Goal: Navigation & Orientation: Find specific page/section

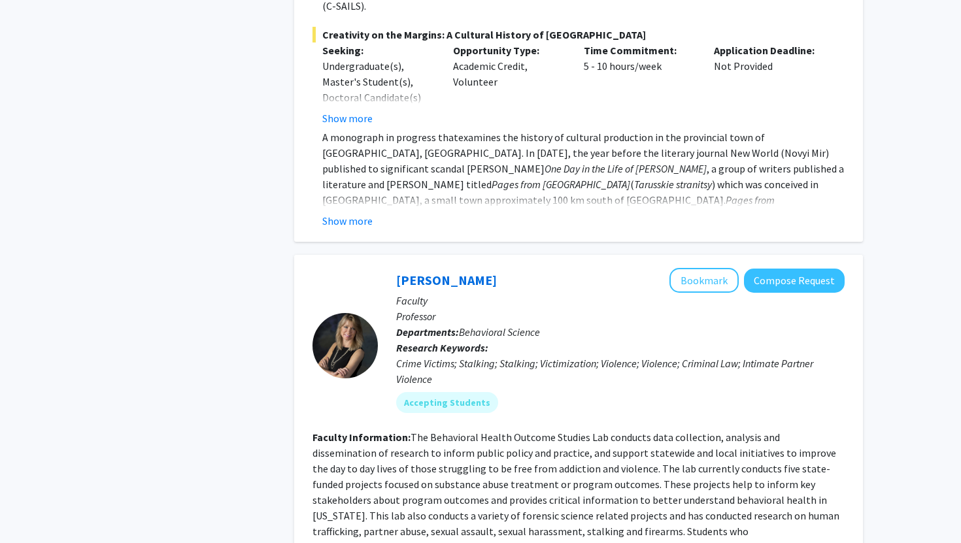
scroll to position [1054, 0]
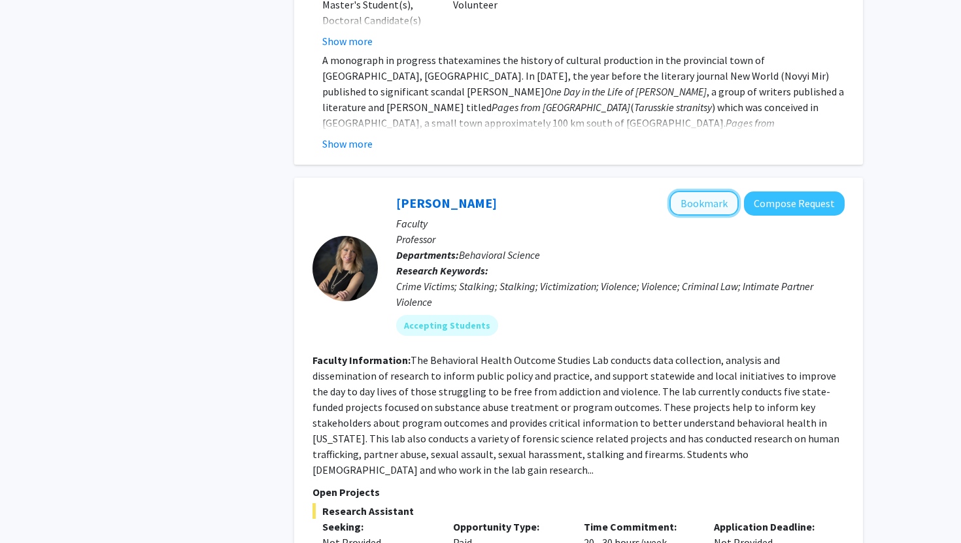
click at [693, 191] on button "Bookmark" at bounding box center [704, 203] width 69 height 25
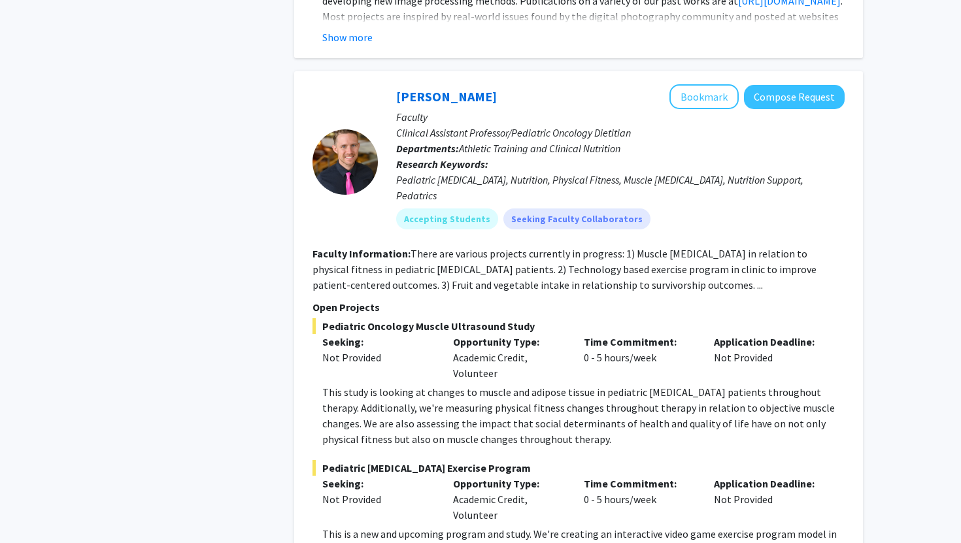
scroll to position [2509, 0]
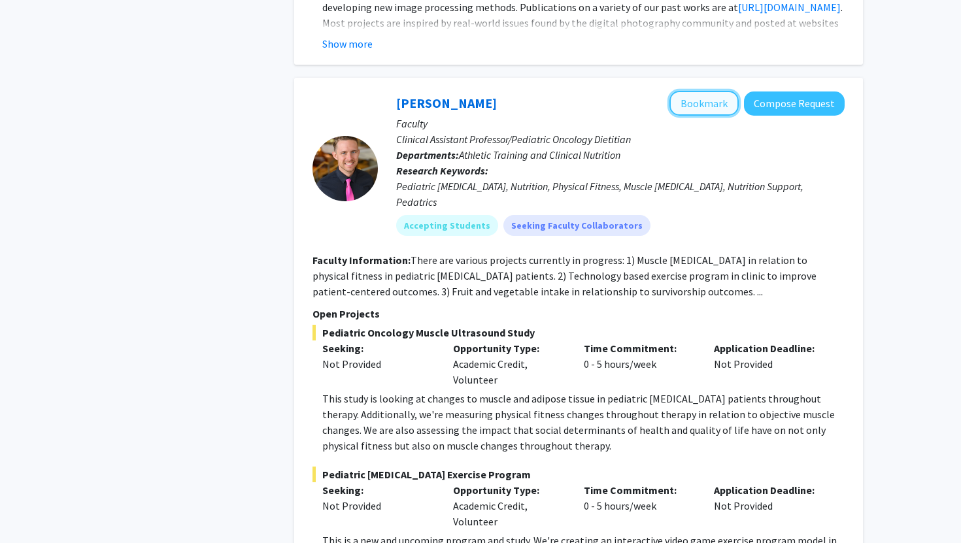
click at [698, 91] on button "Bookmark" at bounding box center [704, 103] width 69 height 25
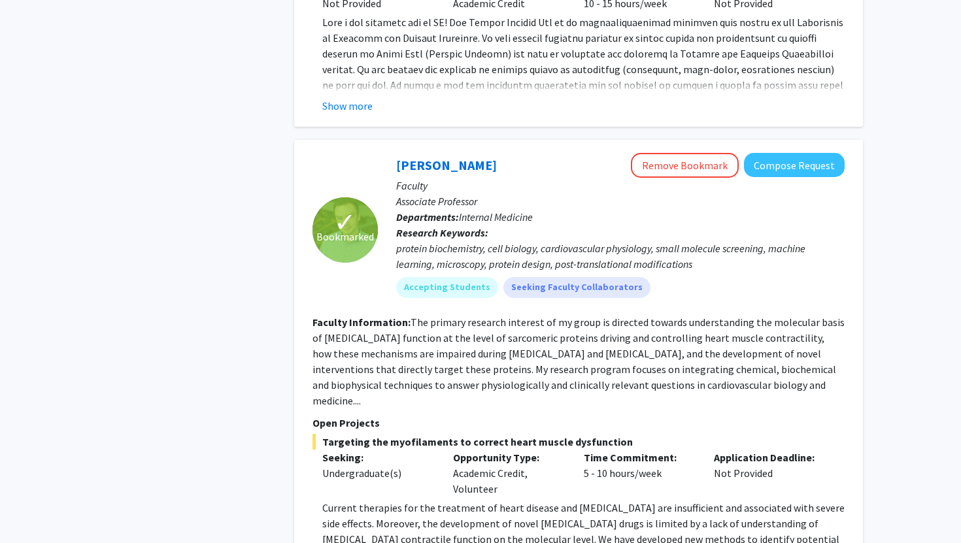
scroll to position [6528, 0]
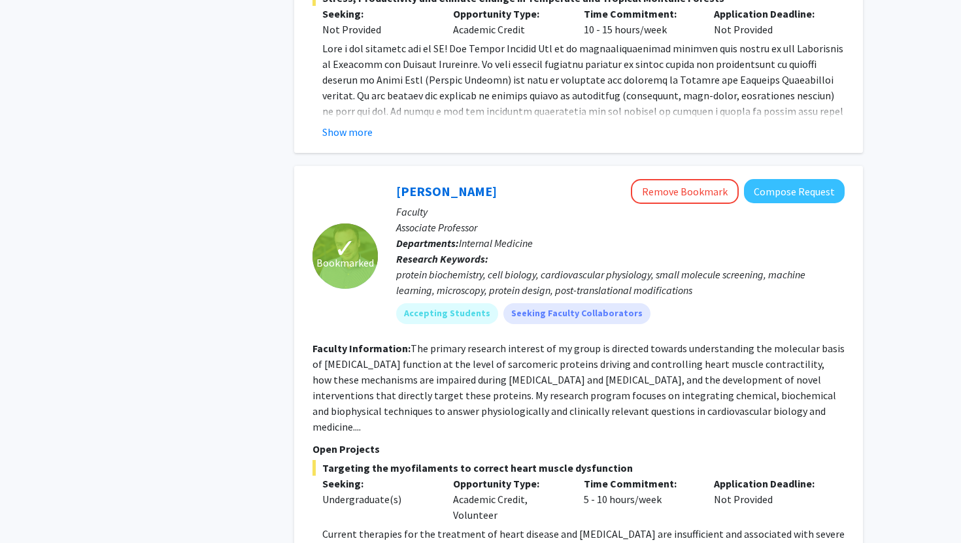
scroll to position [6498, 0]
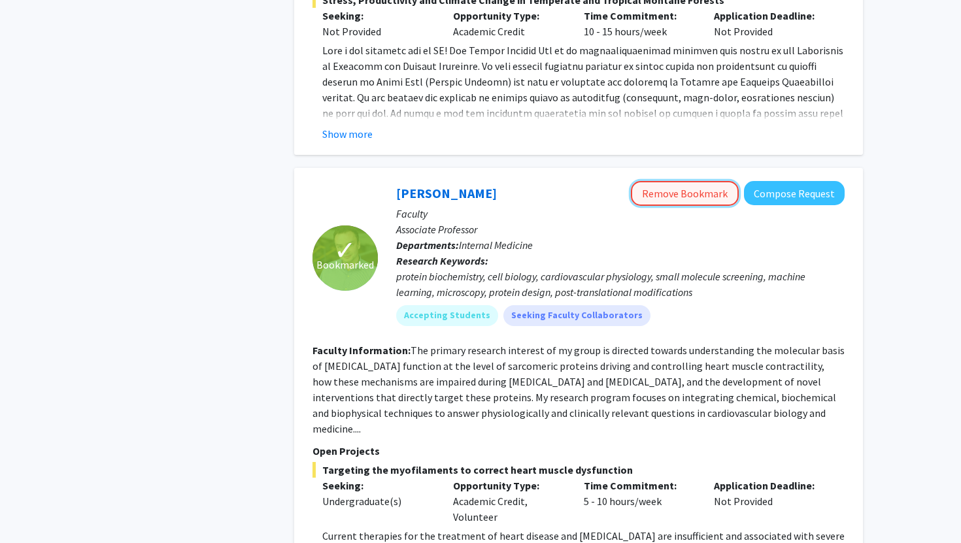
click at [683, 181] on button "Remove Bookmark" at bounding box center [685, 193] width 108 height 25
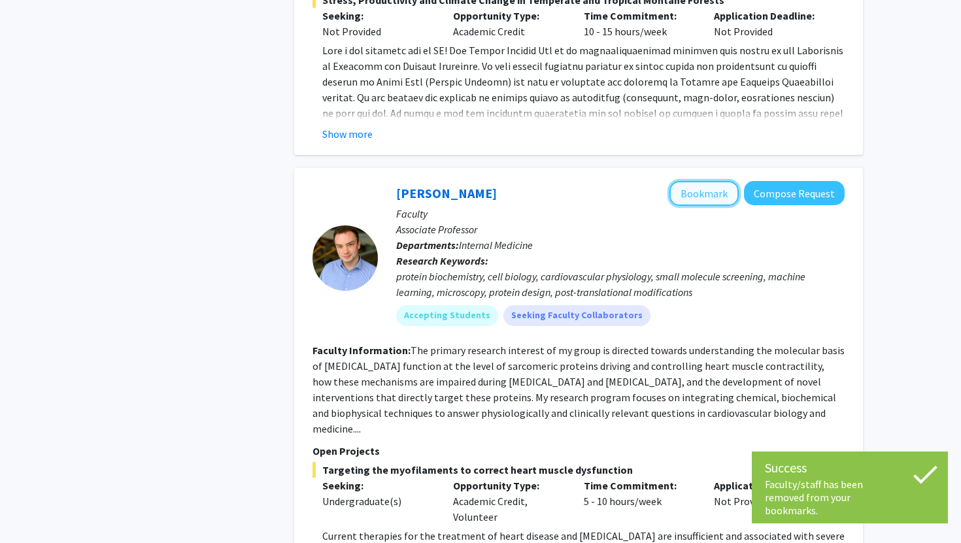
click at [704, 181] on button "Bookmark" at bounding box center [704, 193] width 69 height 25
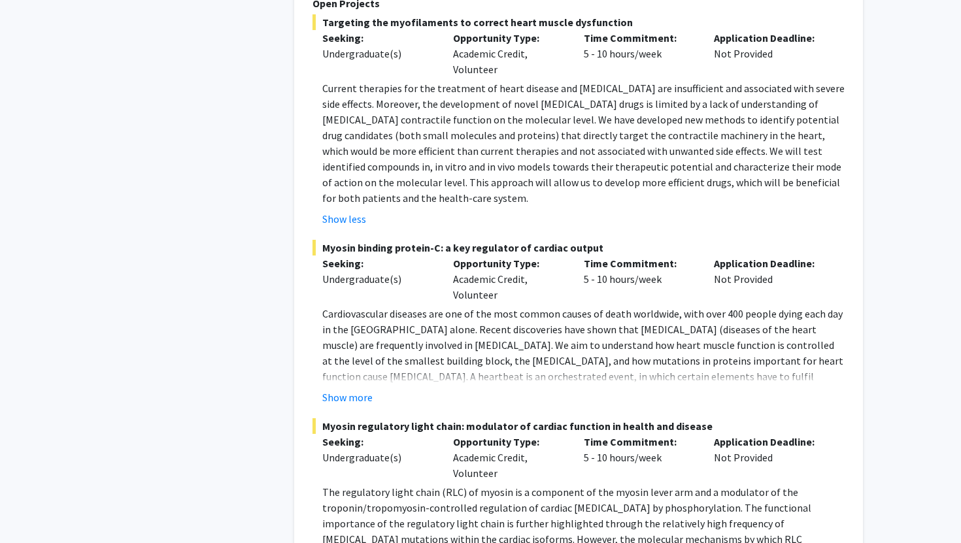
scroll to position [6966, 0]
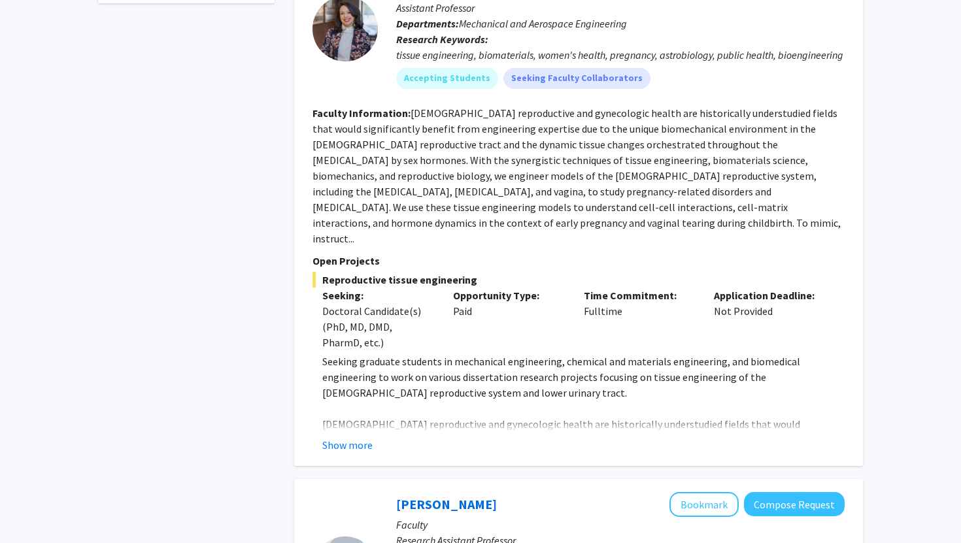
scroll to position [930, 0]
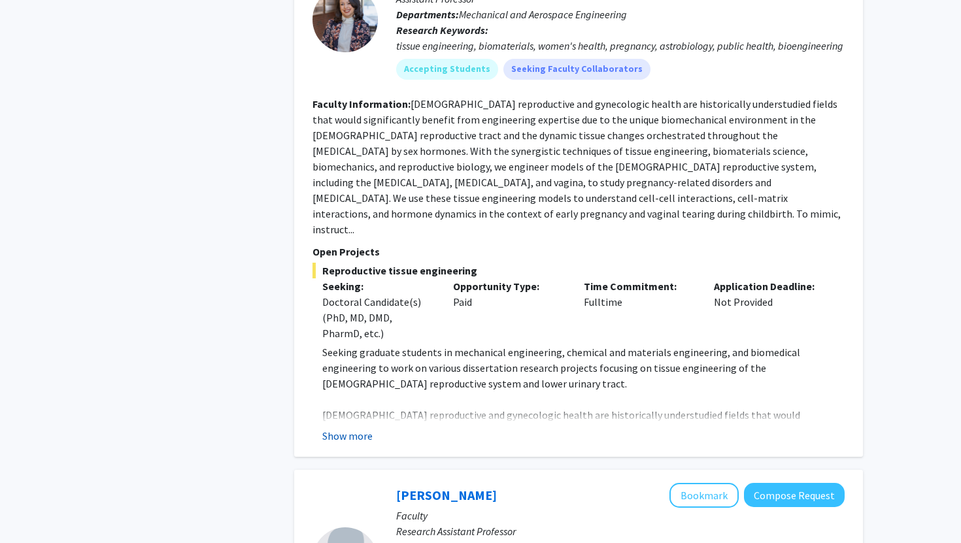
click at [358, 428] on button "Show more" at bounding box center [347, 436] width 50 height 16
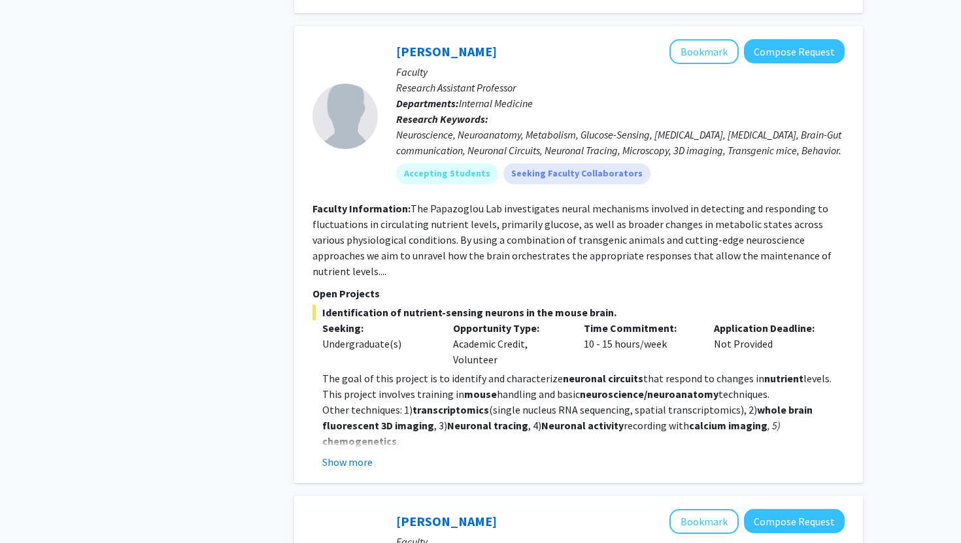
scroll to position [1539, 0]
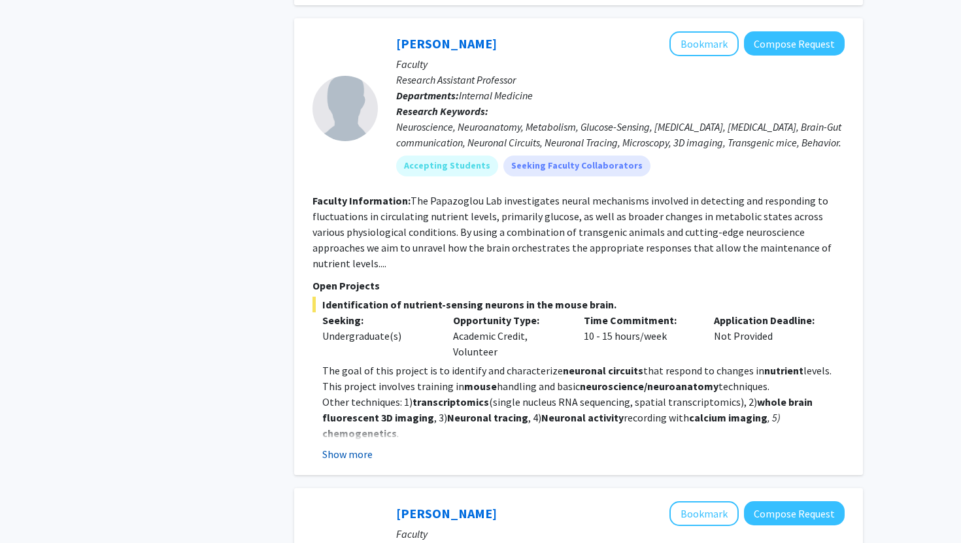
click at [360, 447] on button "Show more" at bounding box center [347, 455] width 50 height 16
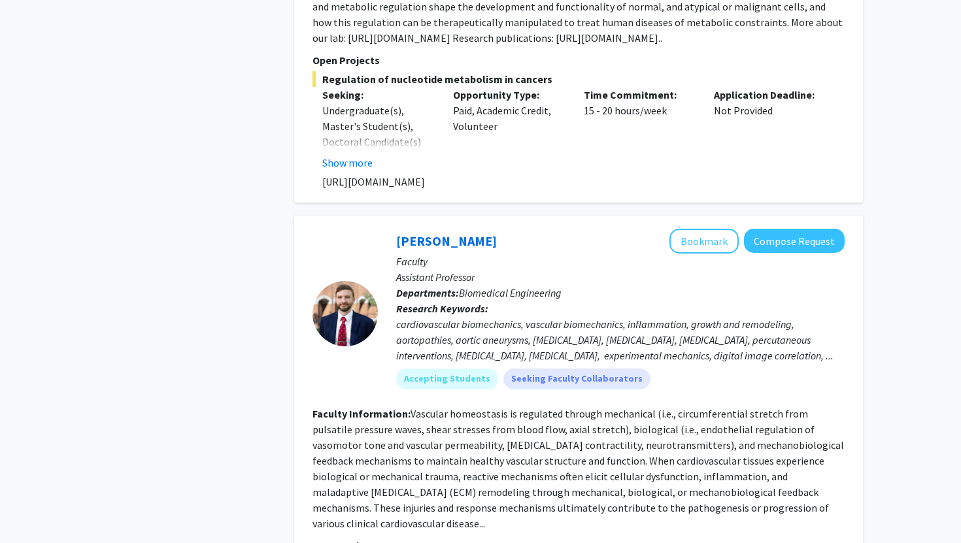
scroll to position [2894, 0]
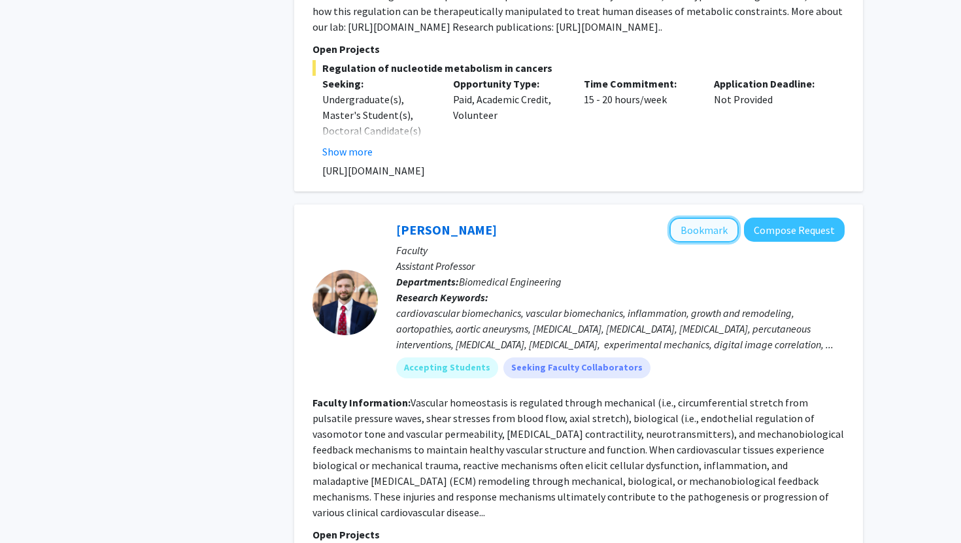
click at [712, 218] on button "Bookmark" at bounding box center [704, 230] width 69 height 25
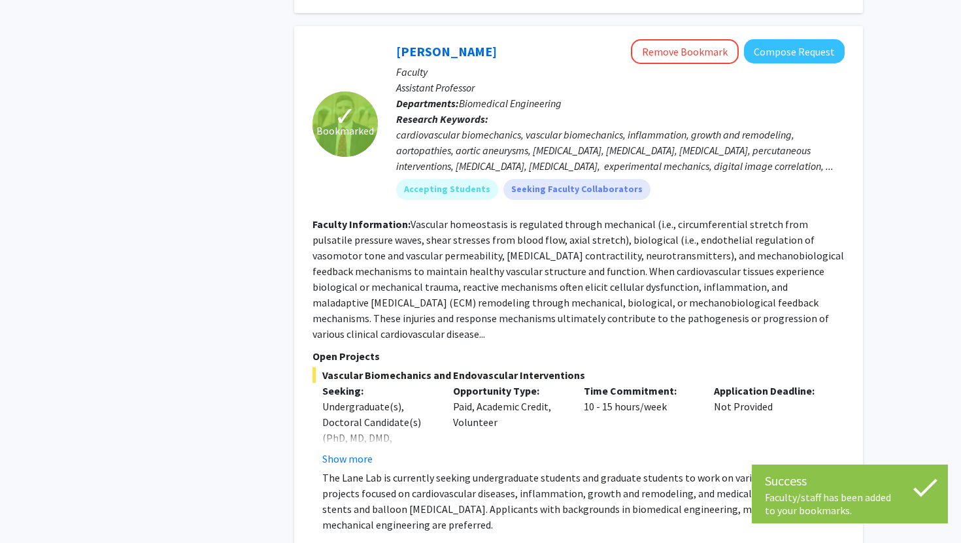
scroll to position [3074, 0]
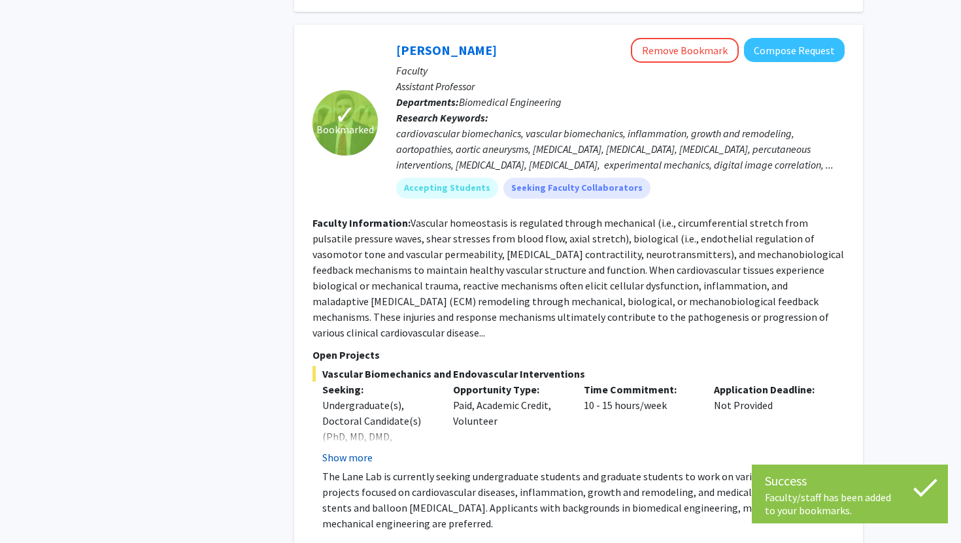
click at [334, 450] on button "Show more" at bounding box center [347, 458] width 50 height 16
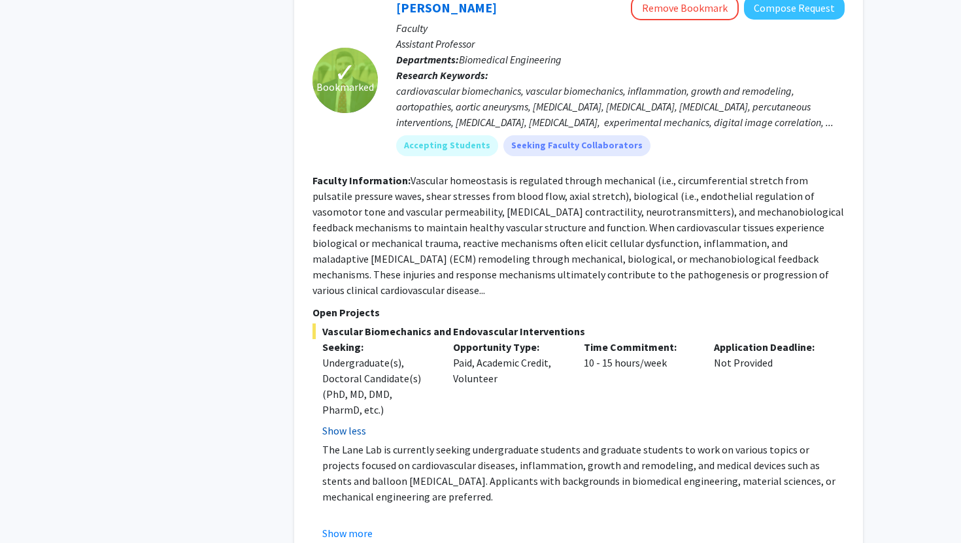
scroll to position [3117, 0]
click at [351, 525] on button "Show more" at bounding box center [347, 533] width 50 height 16
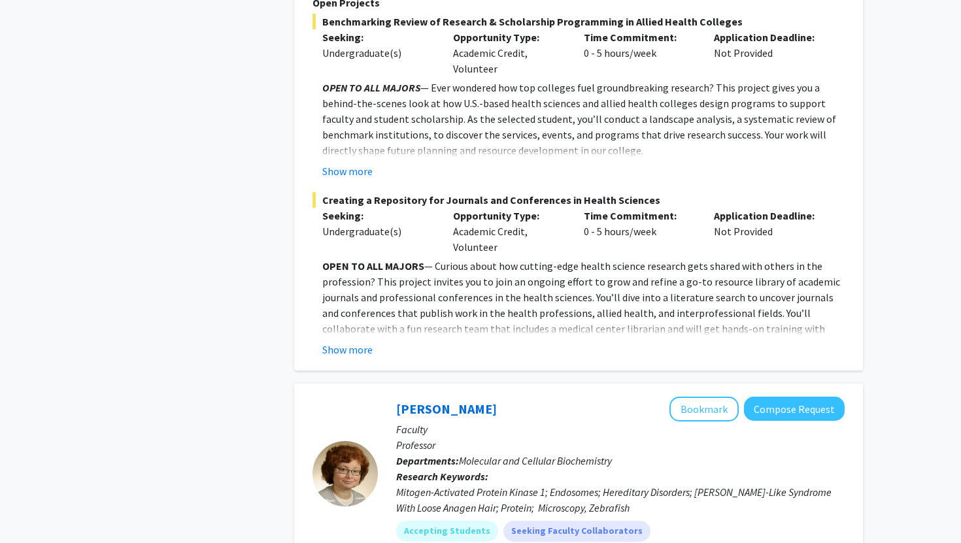
scroll to position [4609, 0]
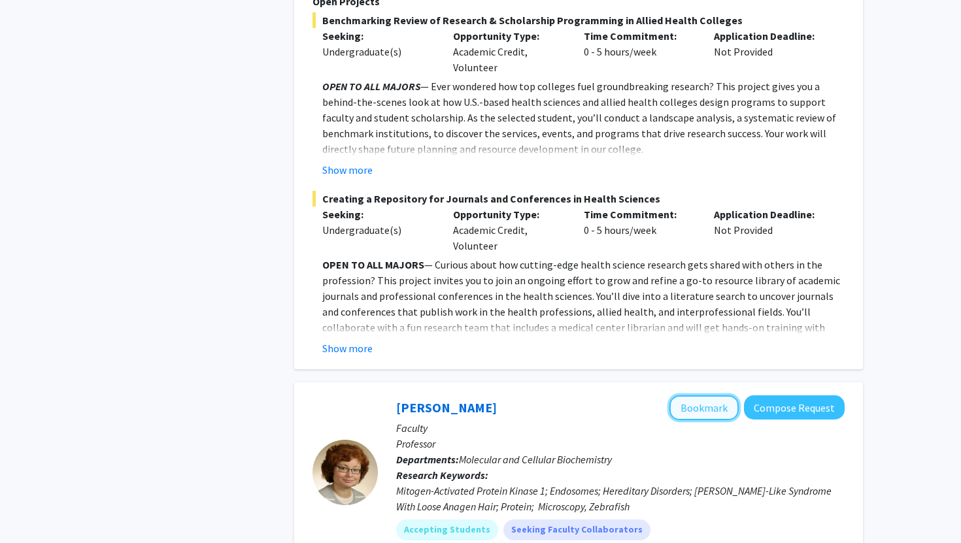
click at [696, 396] on button "Bookmark" at bounding box center [704, 408] width 69 height 25
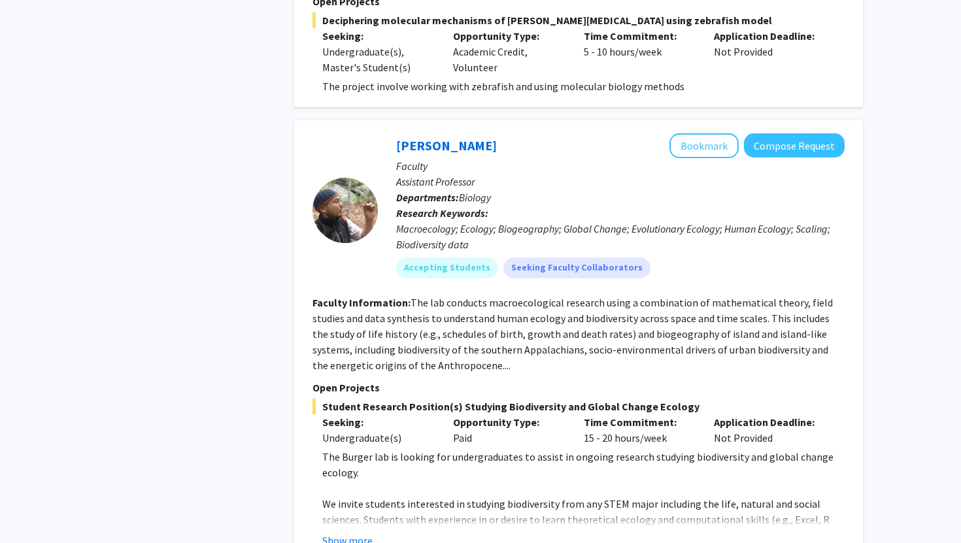
scroll to position [5310, 0]
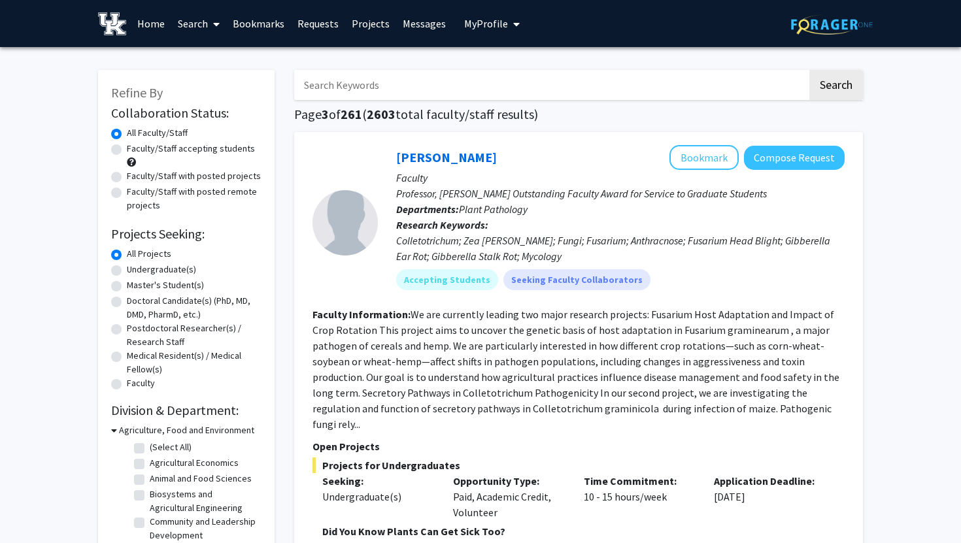
click at [127, 269] on label "Undergraduate(s)" at bounding box center [161, 270] width 69 height 14
click at [127, 269] on input "Undergraduate(s)" at bounding box center [131, 267] width 8 height 8
radio input "true"
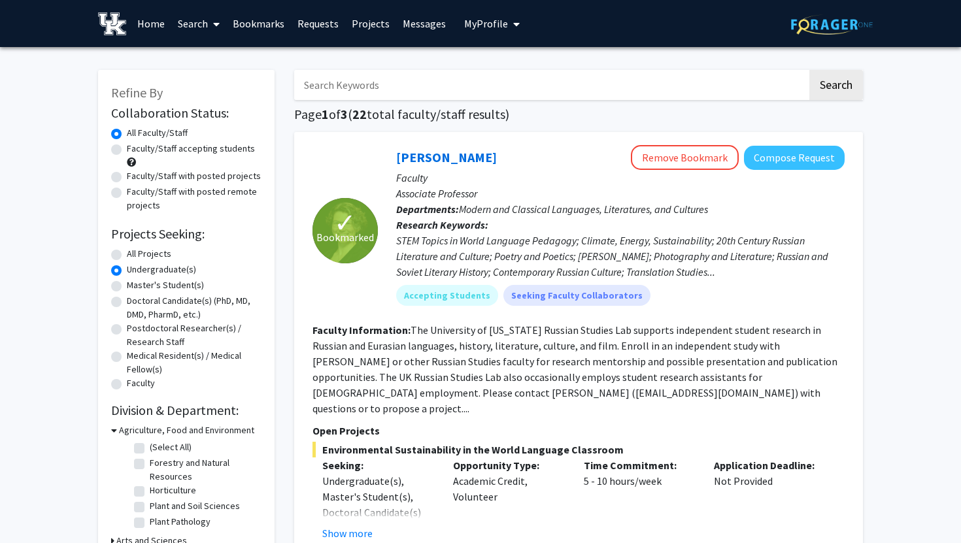
click at [127, 150] on label "Faculty/Staff accepting students" at bounding box center [191, 149] width 128 height 14
click at [127, 150] on input "Faculty/Staff accepting students" at bounding box center [131, 146] width 8 height 8
radio input "true"
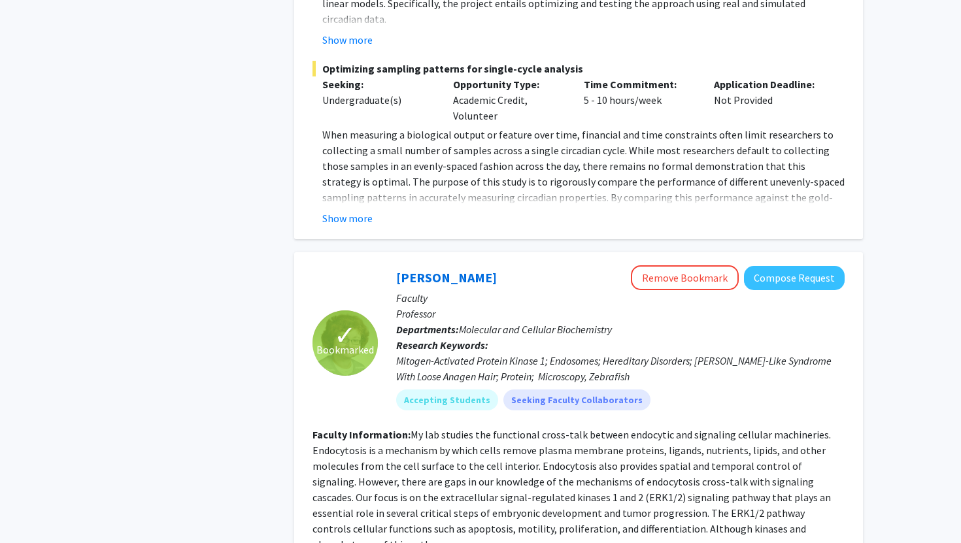
scroll to position [1543, 0]
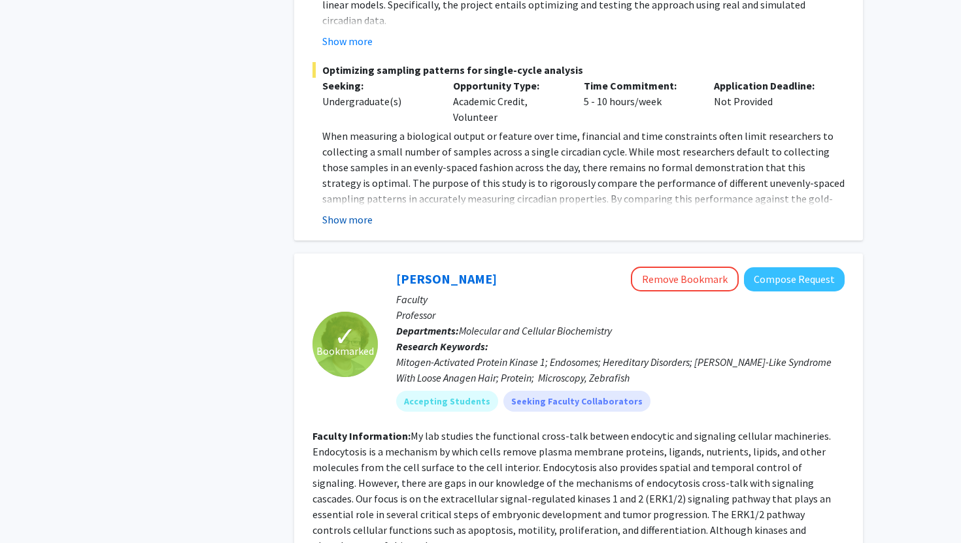
click at [359, 212] on button "Show more" at bounding box center [347, 220] width 50 height 16
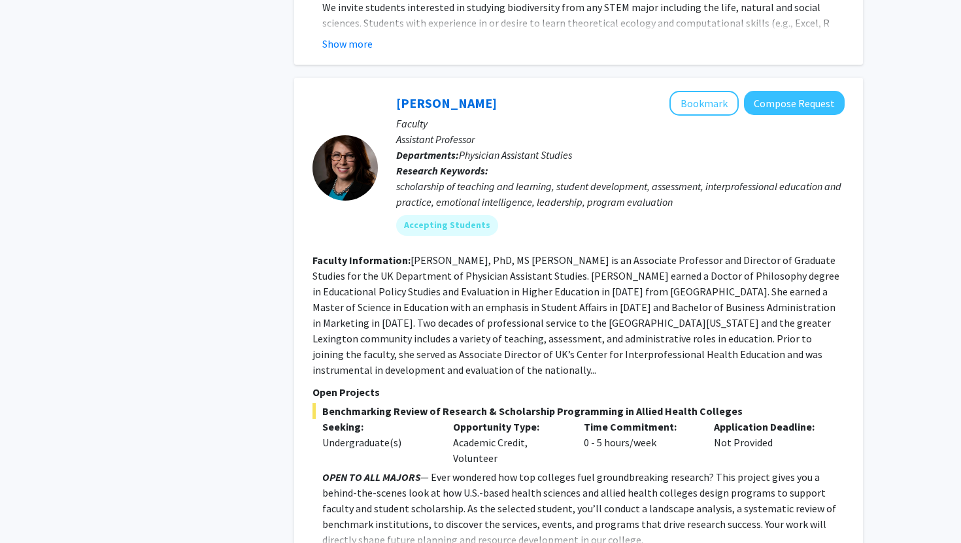
scroll to position [4082, 0]
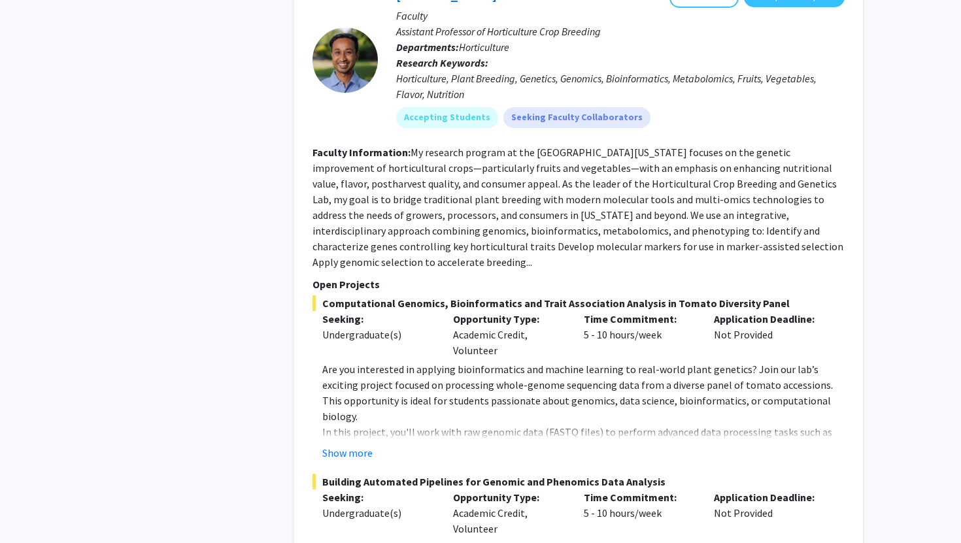
scroll to position [6708, 0]
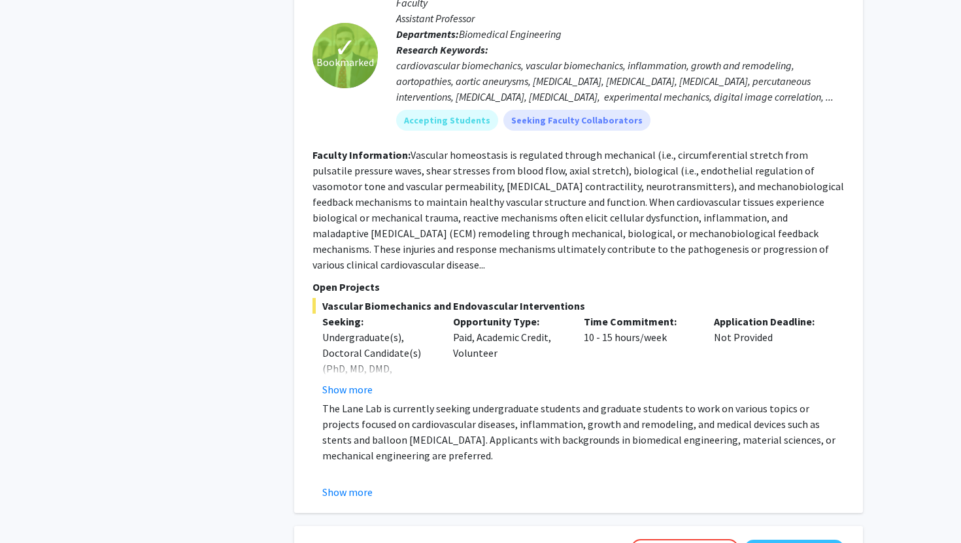
scroll to position [1569, 0]
click at [362, 383] on button "Show more" at bounding box center [347, 391] width 50 height 16
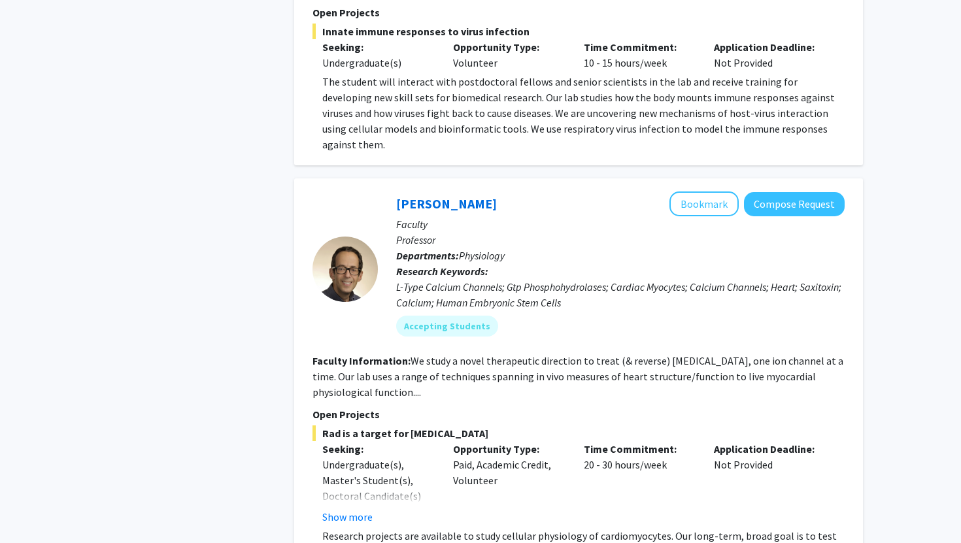
scroll to position [2311, 0]
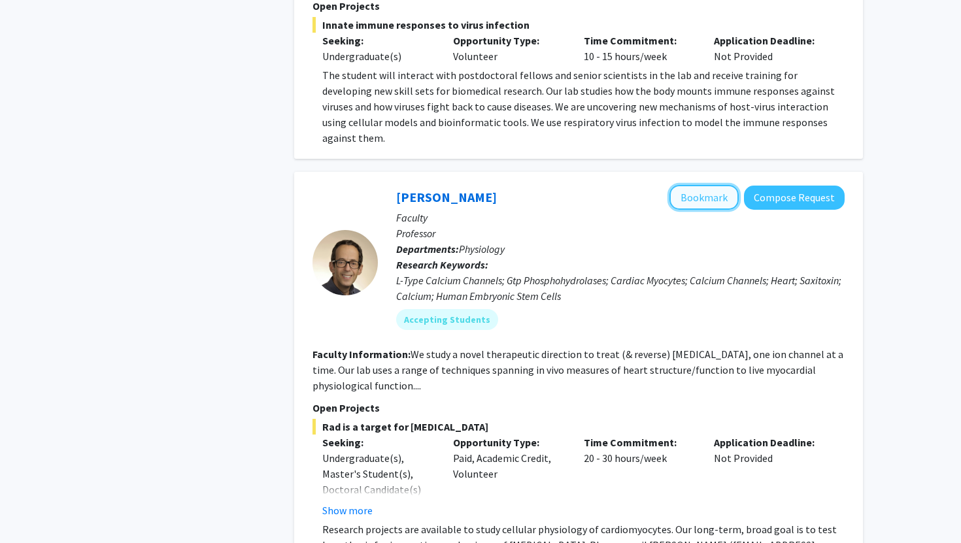
click at [720, 185] on button "Bookmark" at bounding box center [704, 197] width 69 height 25
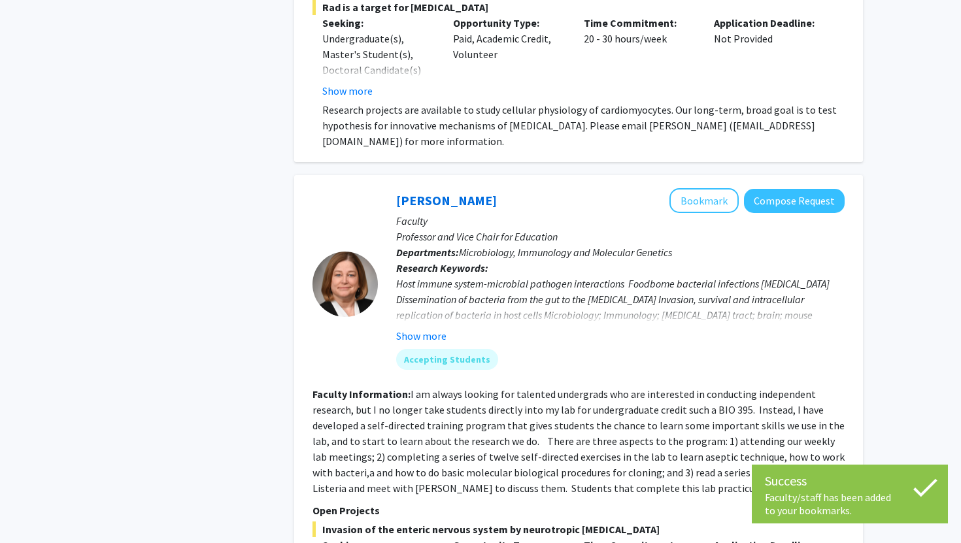
scroll to position [2728, 0]
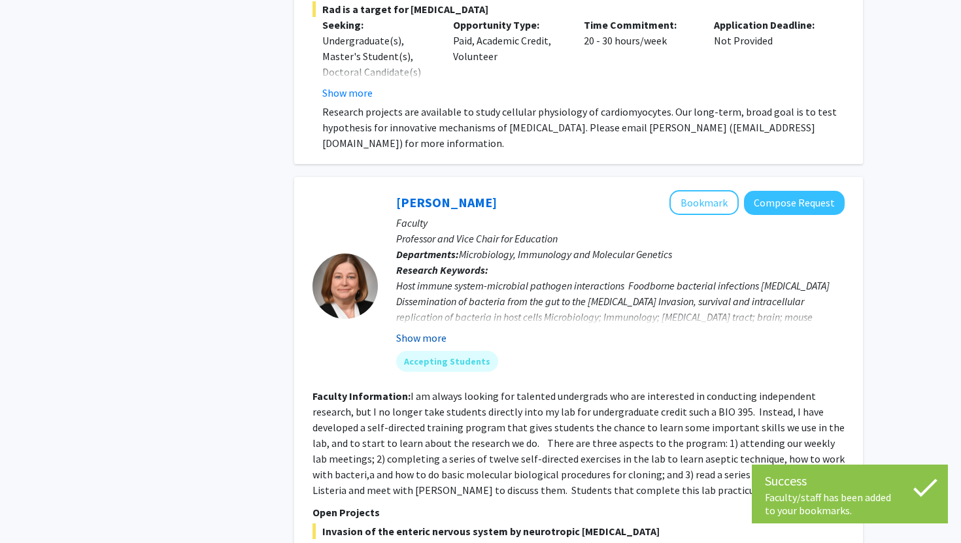
click at [426, 330] on button "Show more" at bounding box center [421, 338] width 50 height 16
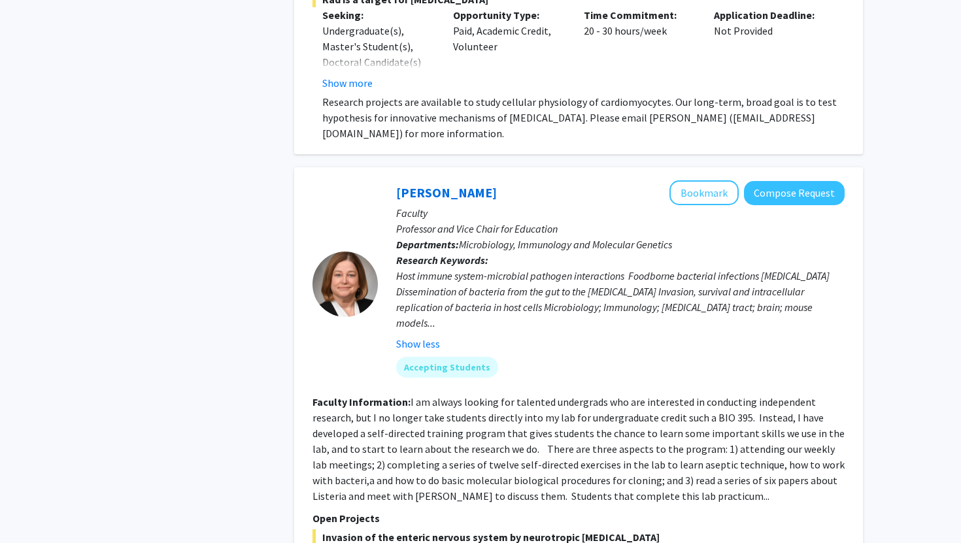
scroll to position [2740, 0]
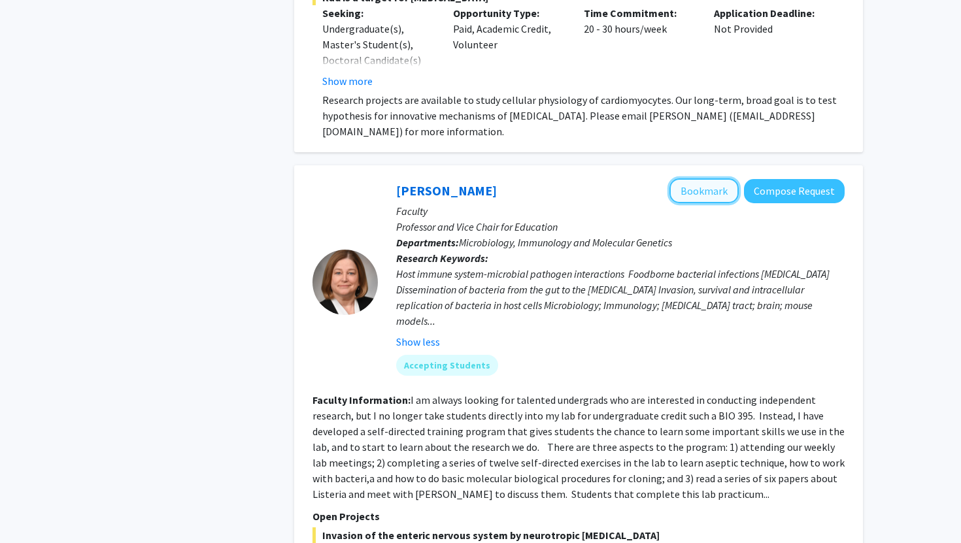
click at [699, 178] on button "Bookmark" at bounding box center [704, 190] width 69 height 25
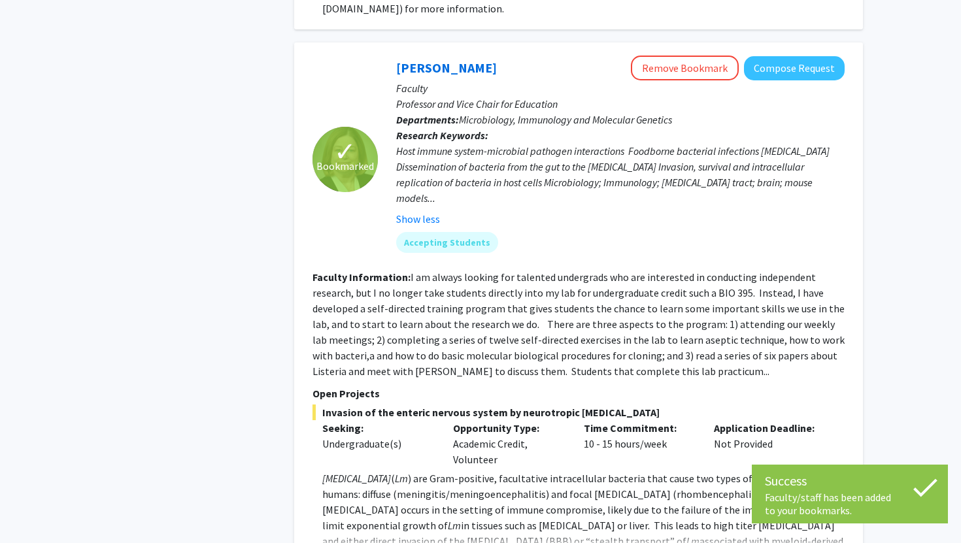
scroll to position [2885, 0]
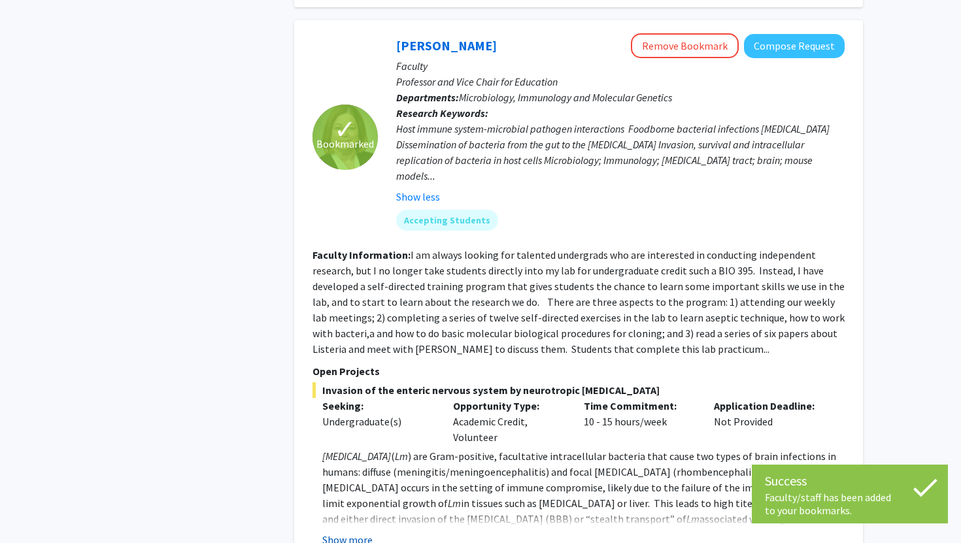
click at [354, 532] on button "Show more" at bounding box center [347, 540] width 50 height 16
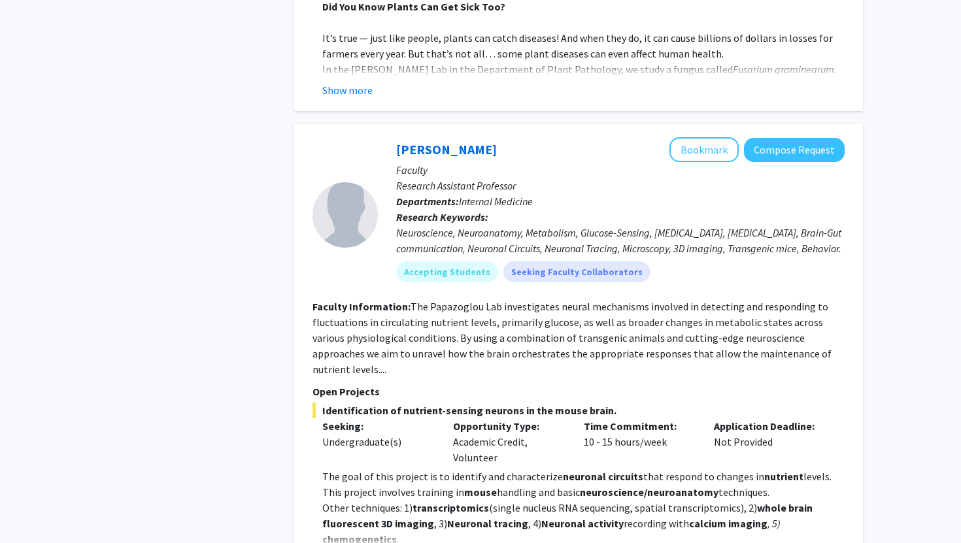
scroll to position [4819, 0]
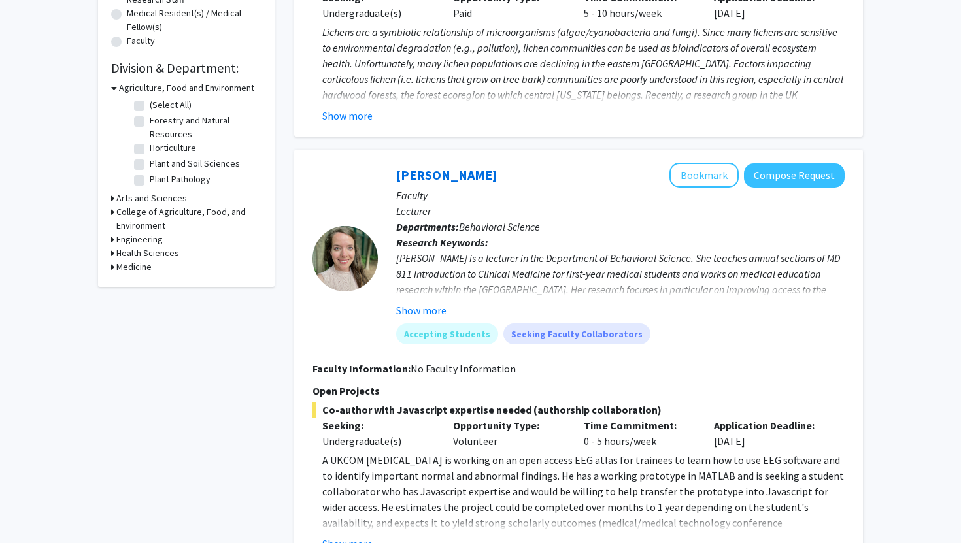
scroll to position [346, 0]
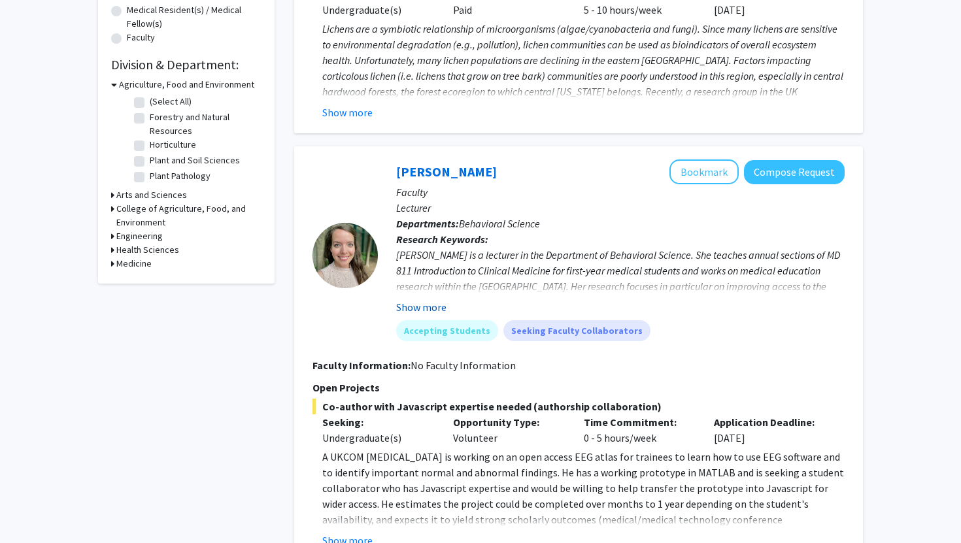
click at [415, 309] on button "Show more" at bounding box center [421, 307] width 50 height 16
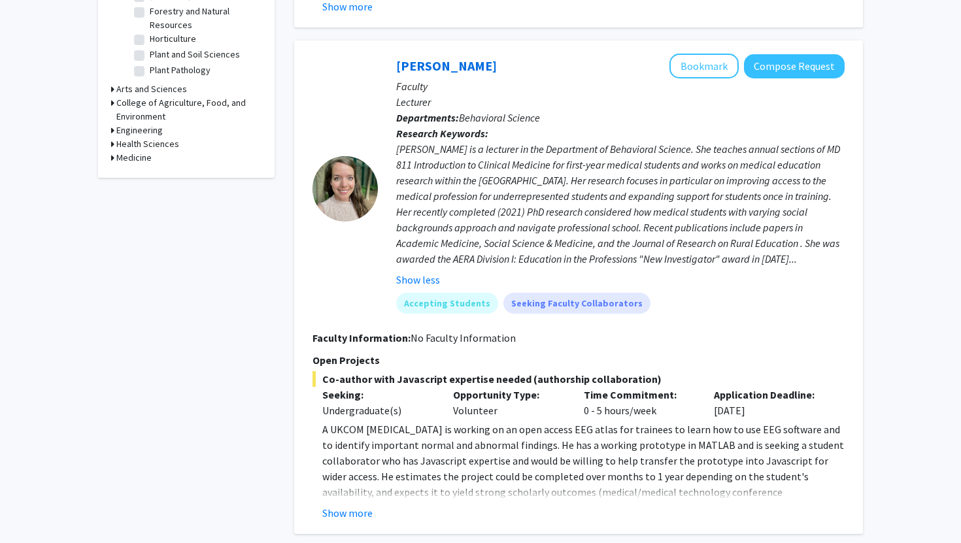
scroll to position [458, 0]
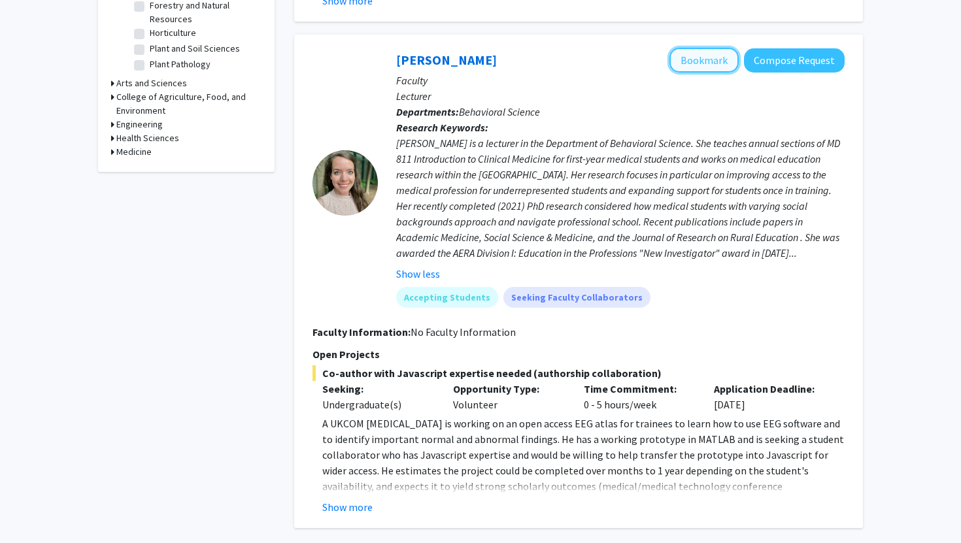
click at [711, 58] on button "Bookmark" at bounding box center [704, 60] width 69 height 25
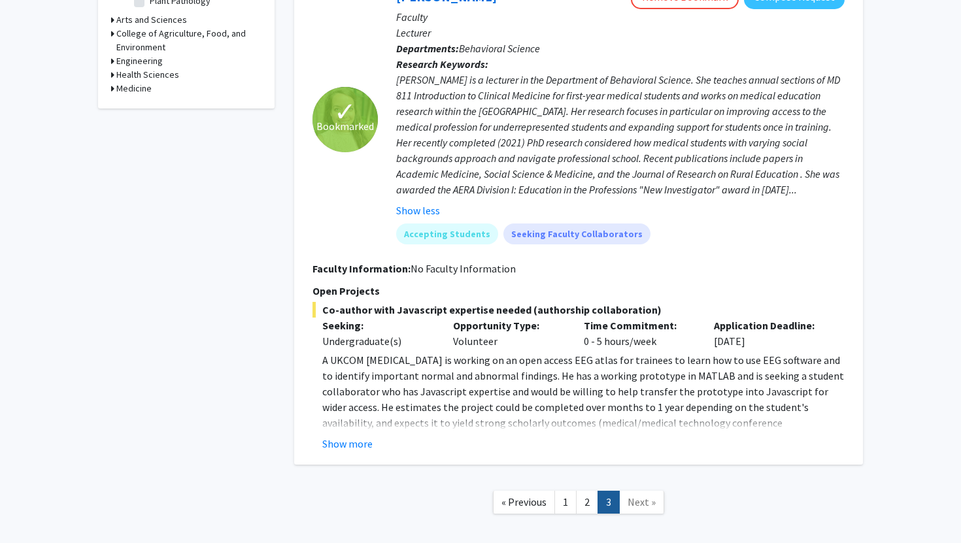
scroll to position [526, 0]
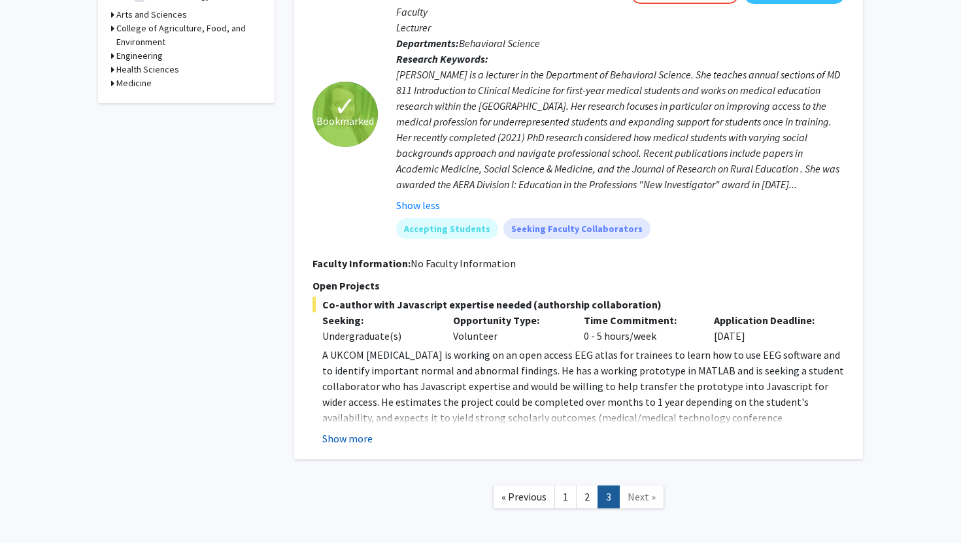
click at [350, 446] on button "Show more" at bounding box center [347, 439] width 50 height 16
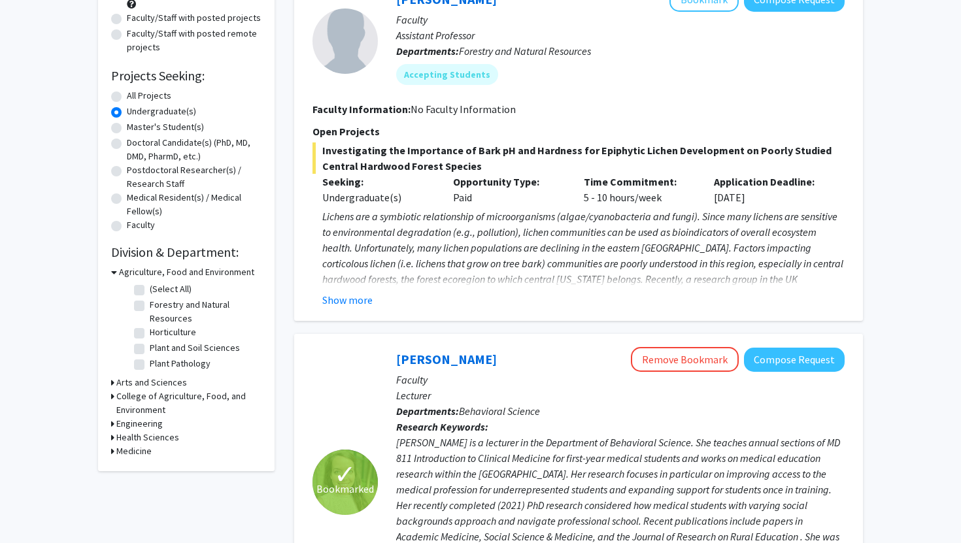
scroll to position [160, 0]
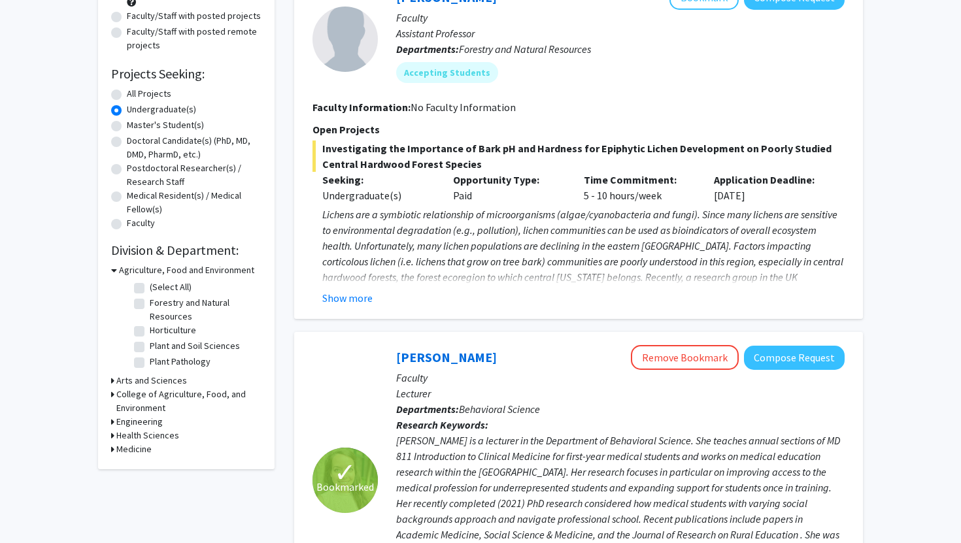
click at [131, 447] on h3 "Medicine" at bounding box center [133, 450] width 35 height 14
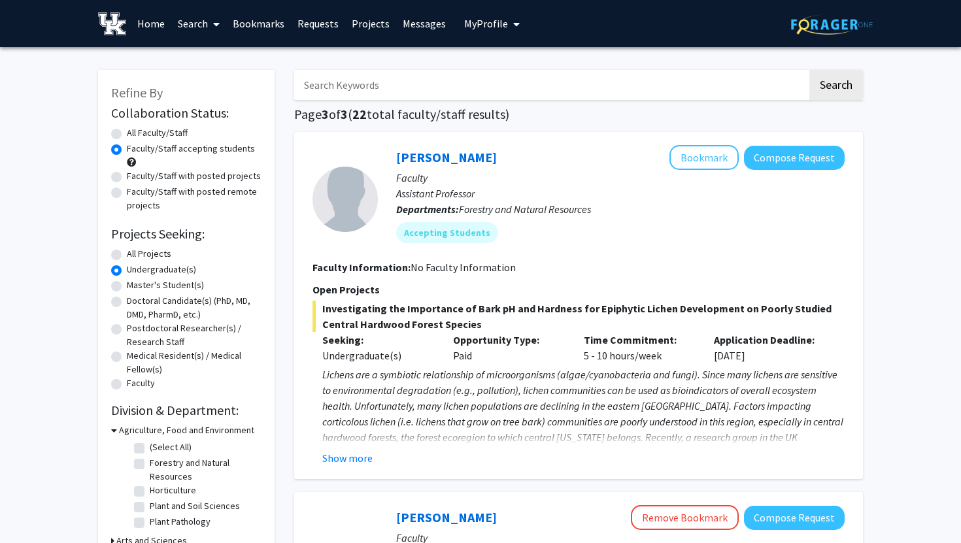
click at [271, 24] on link "Bookmarks" at bounding box center [258, 24] width 65 height 46
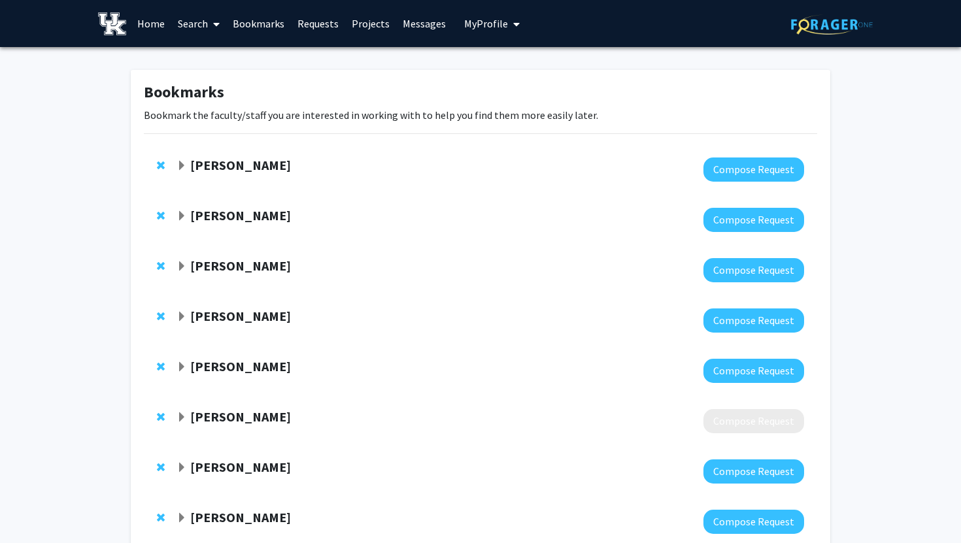
scroll to position [10, 0]
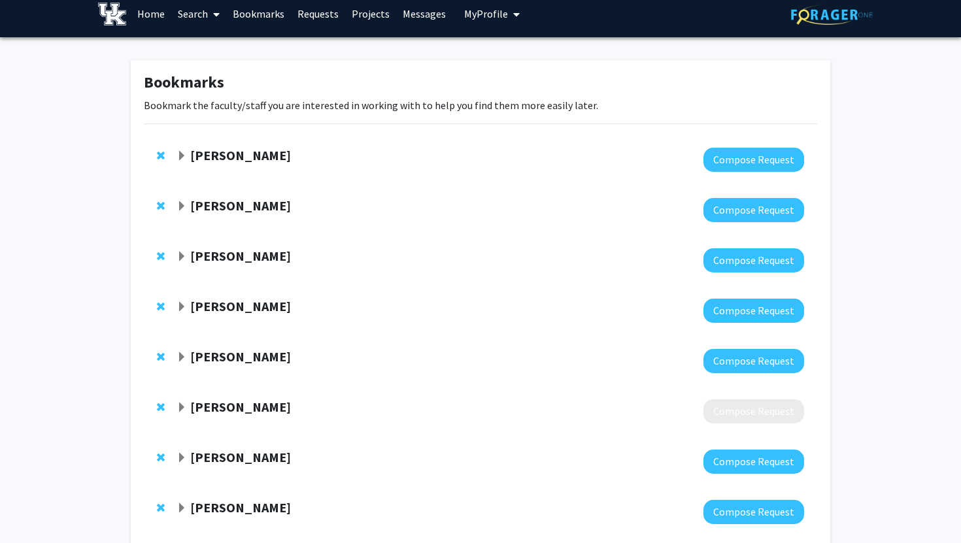
click at [159, 153] on span "Remove Samantha Zambuto from bookmarks" at bounding box center [161, 155] width 8 height 10
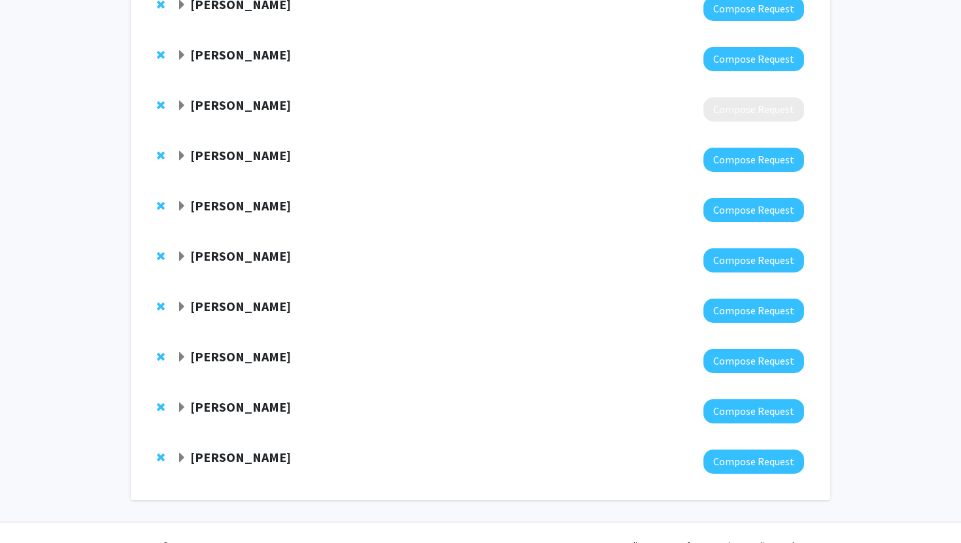
scroll to position [203, 0]
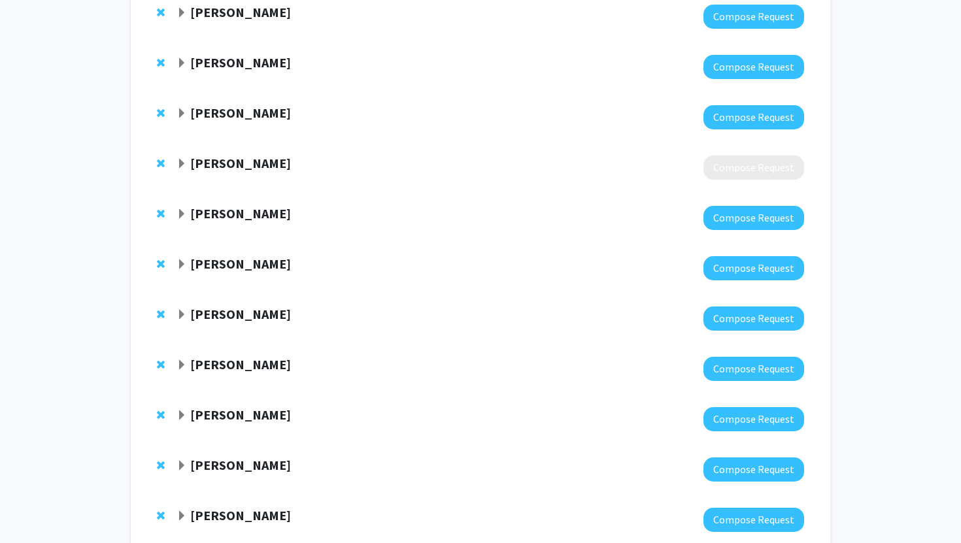
click at [207, 320] on strong "[PERSON_NAME]" at bounding box center [240, 314] width 101 height 16
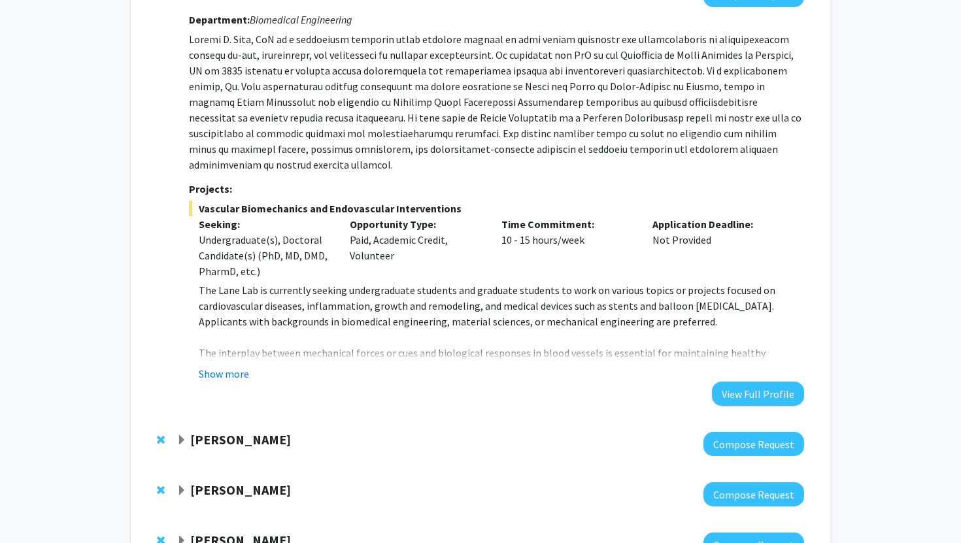
scroll to position [536, 0]
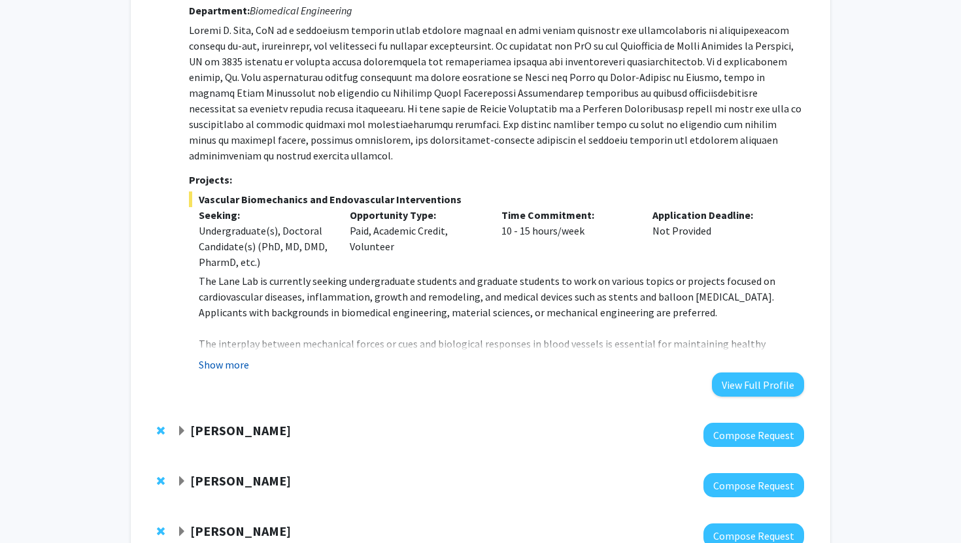
click at [224, 357] on button "Show more" at bounding box center [224, 365] width 50 height 16
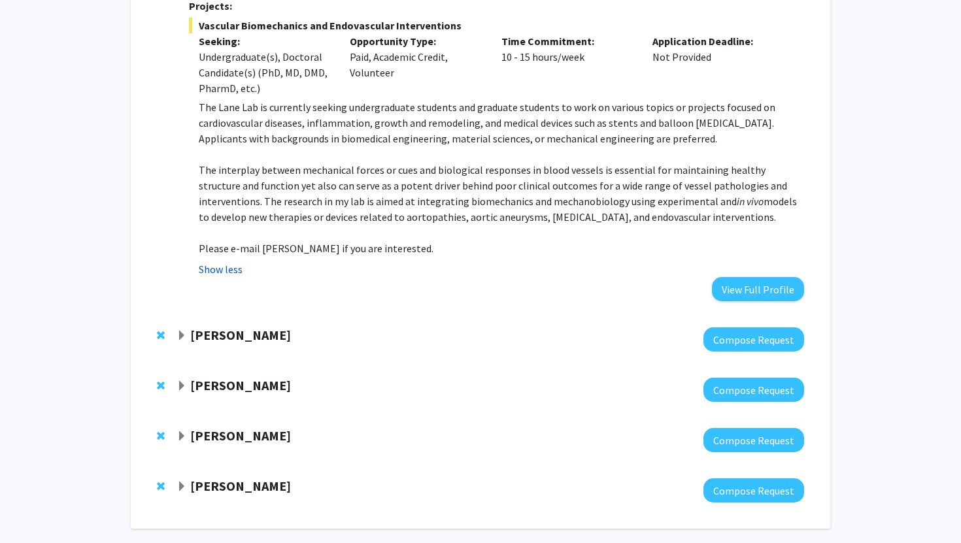
scroll to position [738, 0]
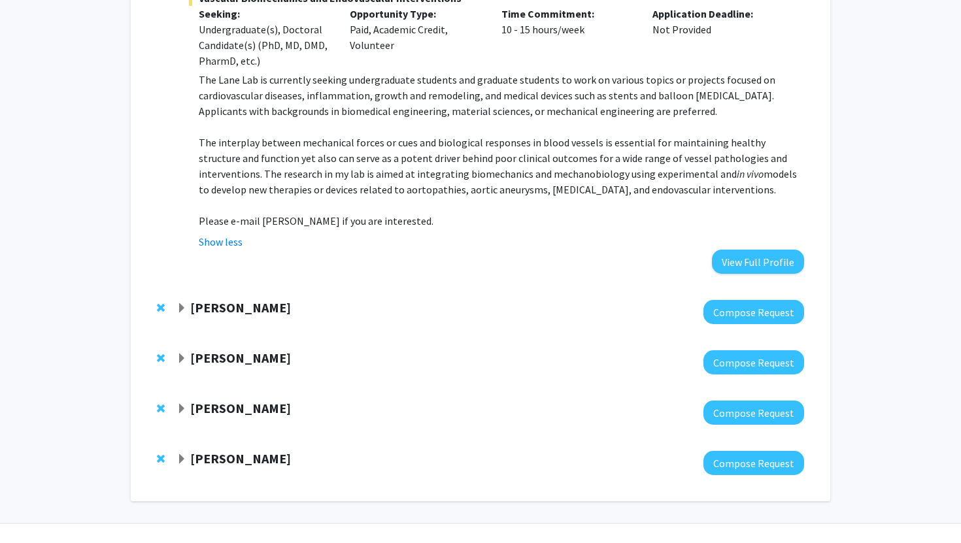
click at [212, 299] on strong "[PERSON_NAME]" at bounding box center [240, 307] width 101 height 16
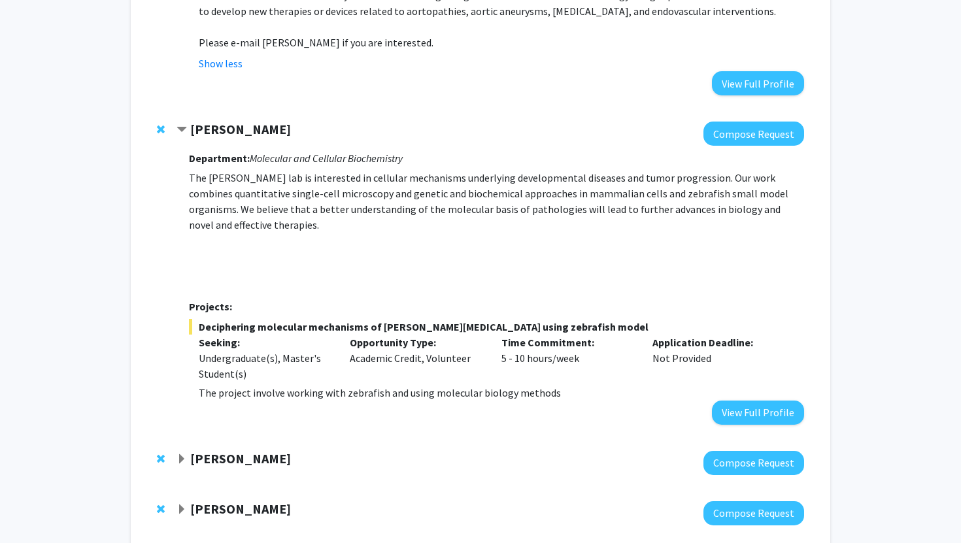
scroll to position [919, 0]
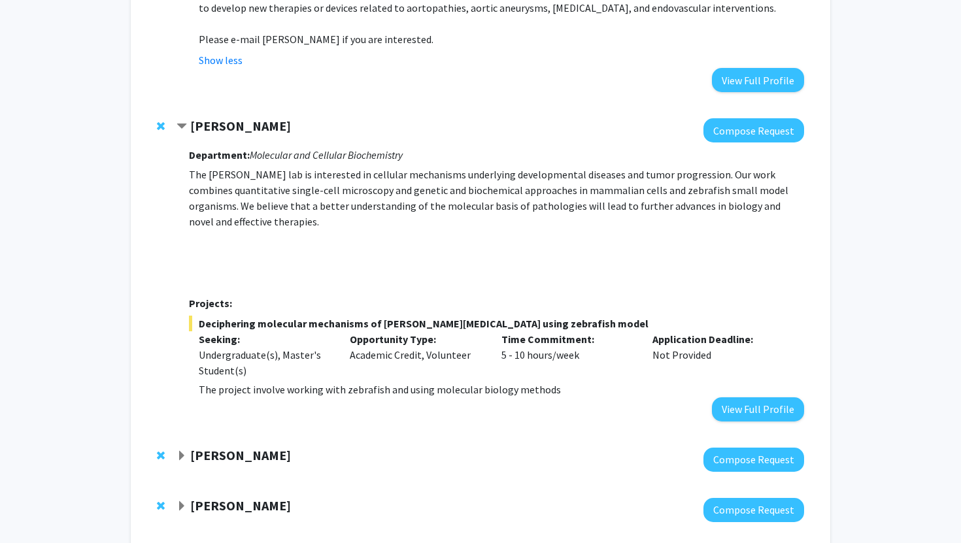
click at [218, 435] on div "[PERSON_NAME] Compose Request" at bounding box center [480, 460] width 673 height 50
click at [218, 447] on strong "[PERSON_NAME]" at bounding box center [240, 455] width 101 height 16
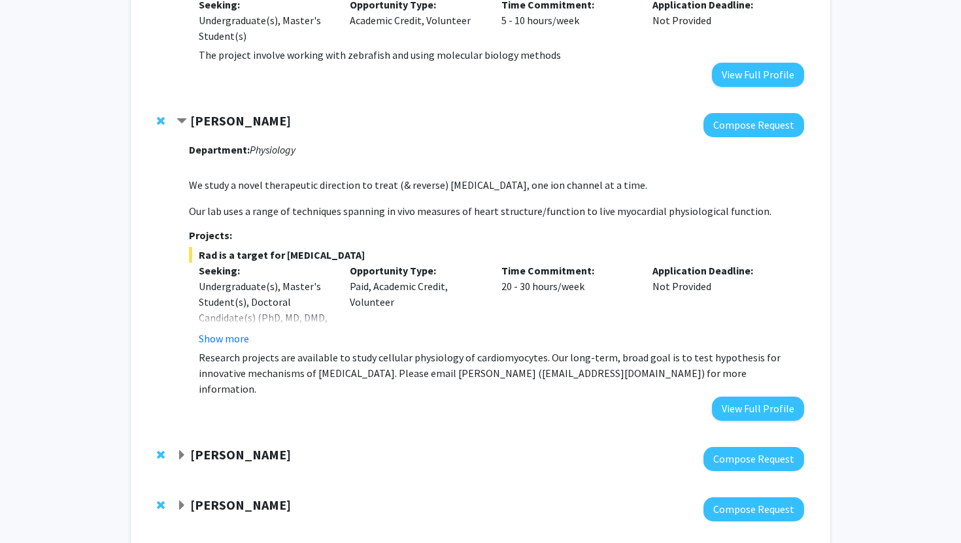
scroll to position [1280, 0]
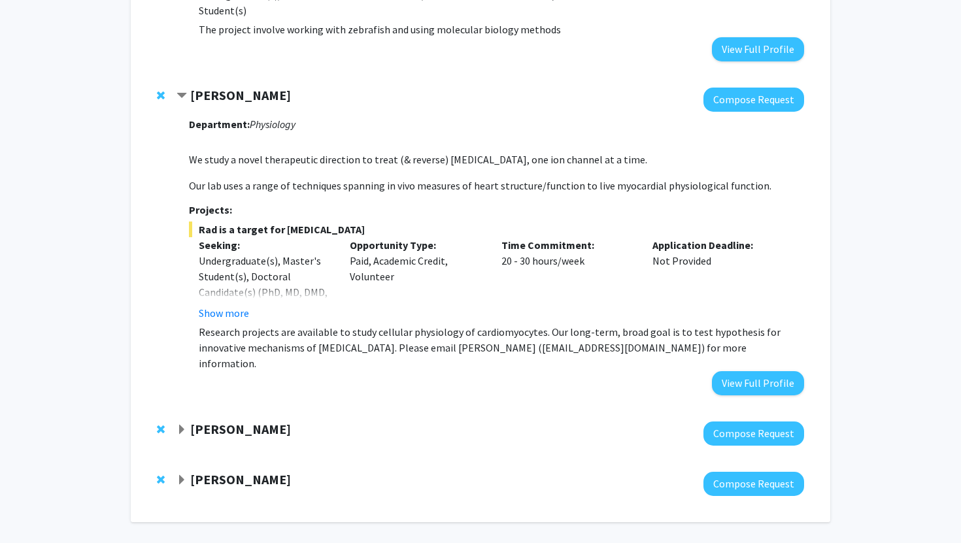
click at [241, 421] on strong "[PERSON_NAME]" at bounding box center [240, 429] width 101 height 16
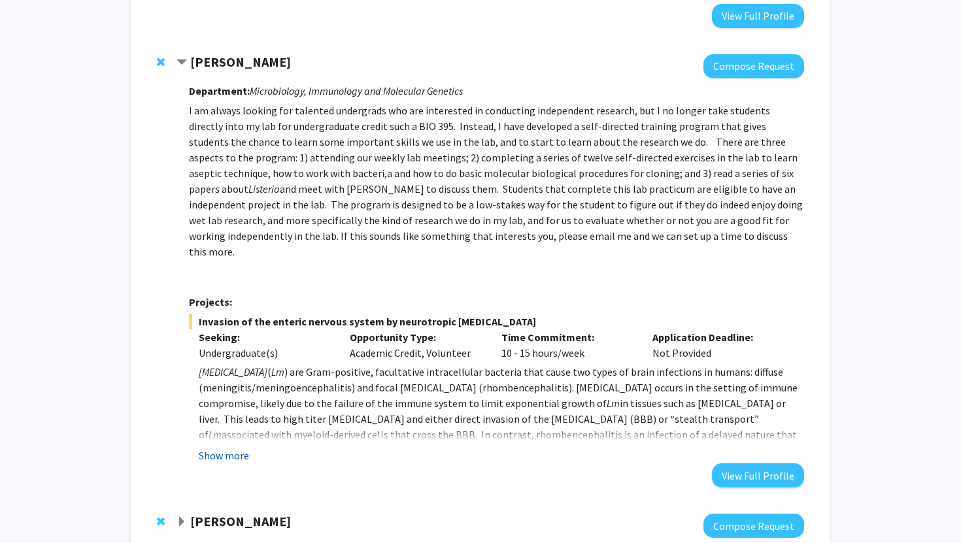
scroll to position [1659, 0]
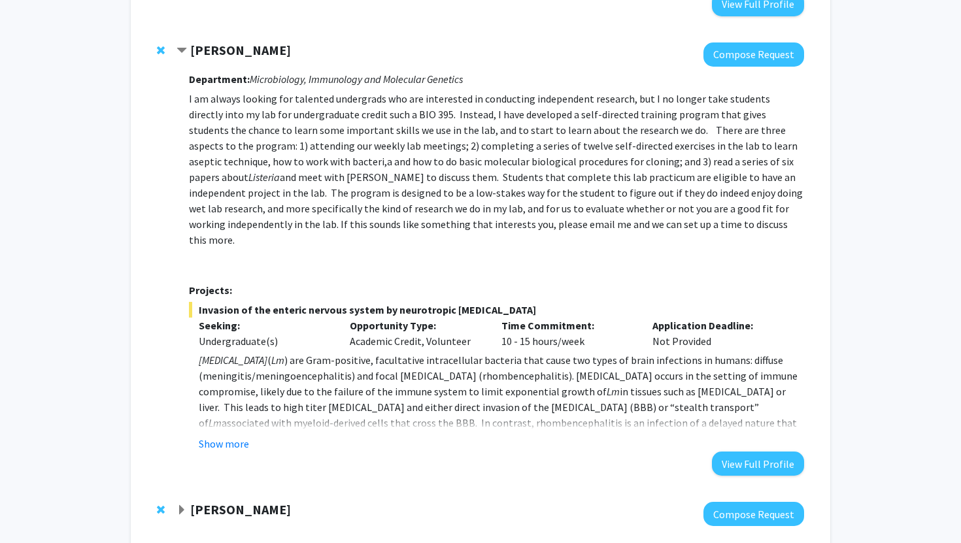
click at [233, 501] on strong "[PERSON_NAME]" at bounding box center [240, 509] width 101 height 16
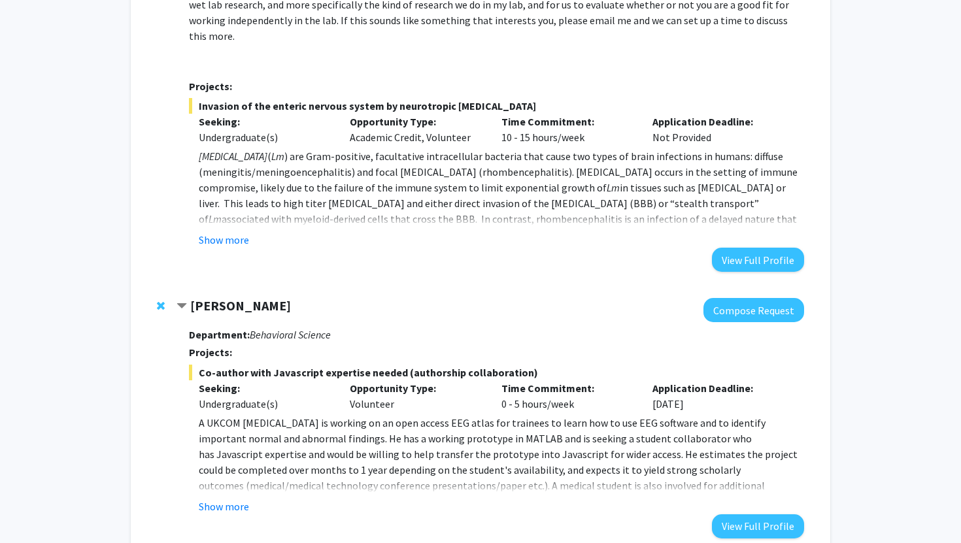
scroll to position [1906, 0]
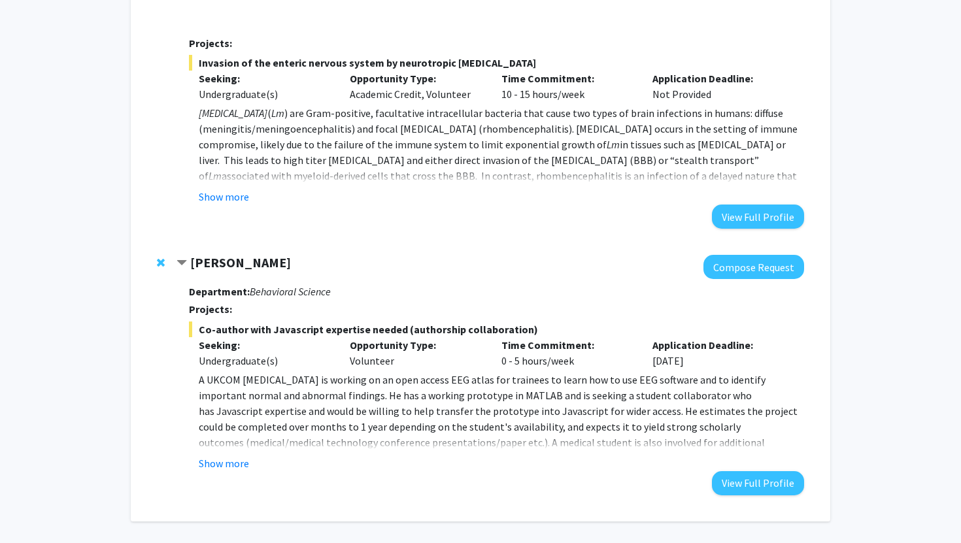
click at [203, 254] on strong "[PERSON_NAME]" at bounding box center [240, 262] width 101 height 16
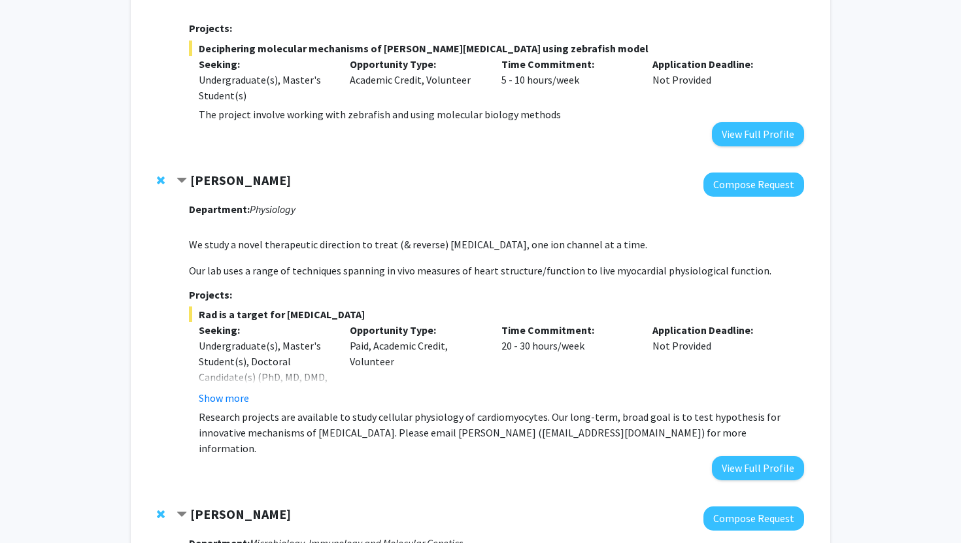
scroll to position [1194, 0]
click at [231, 391] on button "Show more" at bounding box center [224, 399] width 50 height 16
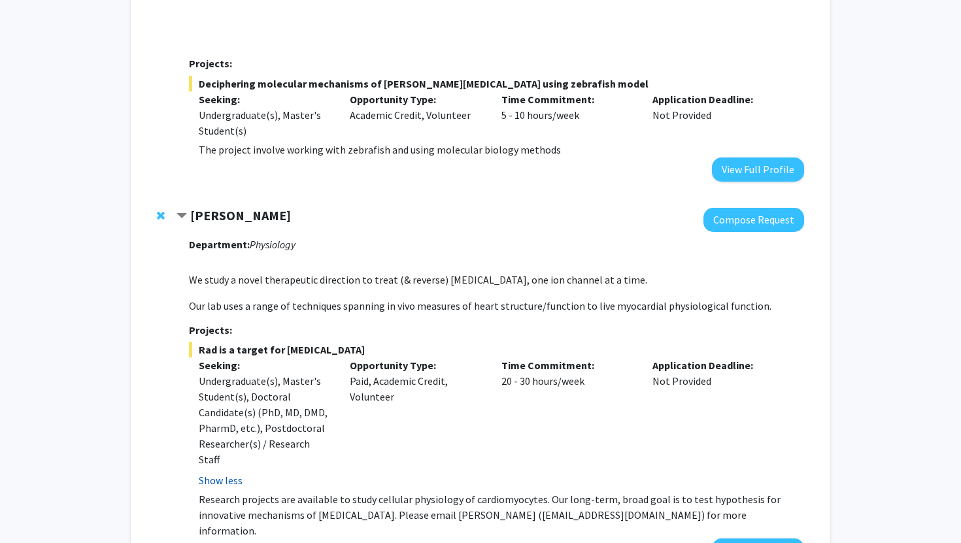
scroll to position [1151, 0]
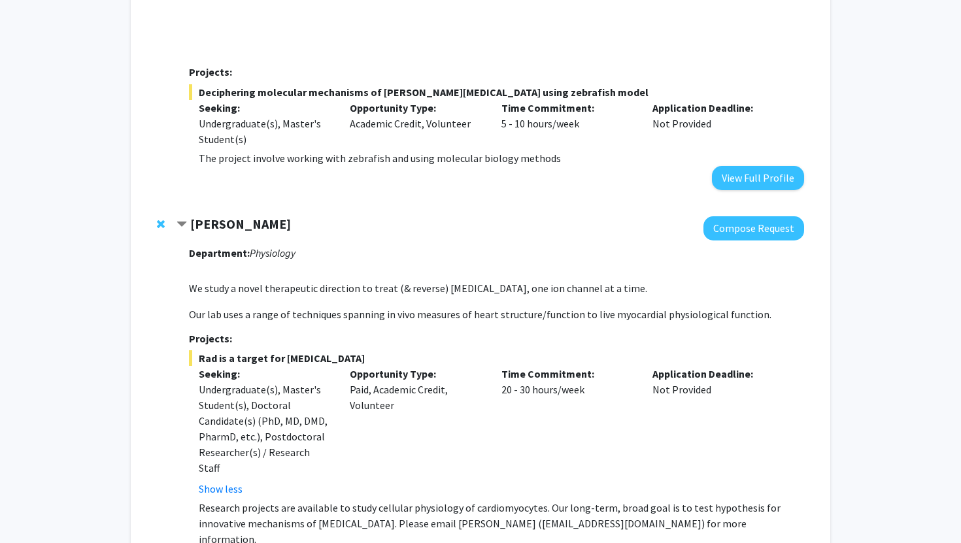
click at [239, 216] on strong "[PERSON_NAME]" at bounding box center [240, 224] width 101 height 16
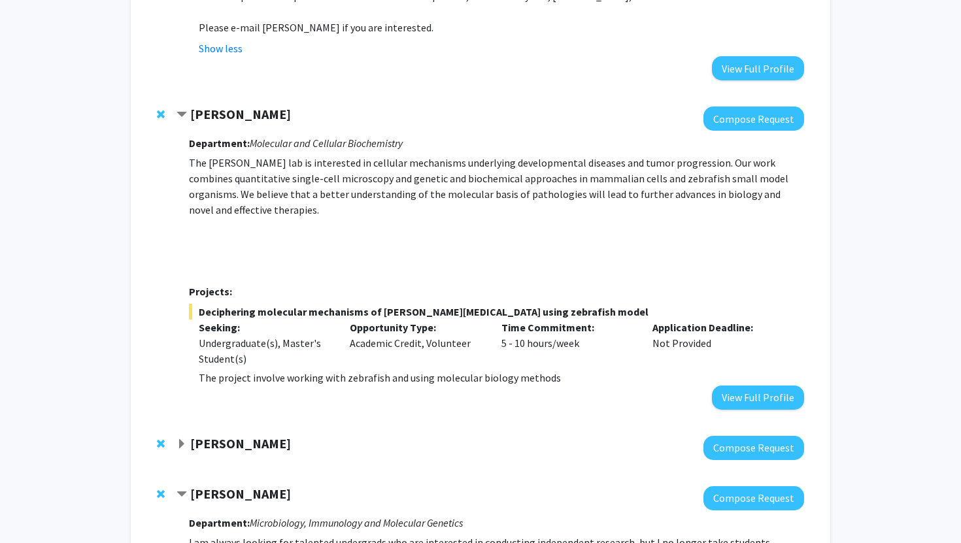
scroll to position [932, 0]
